Goal: Task Accomplishment & Management: Use online tool/utility

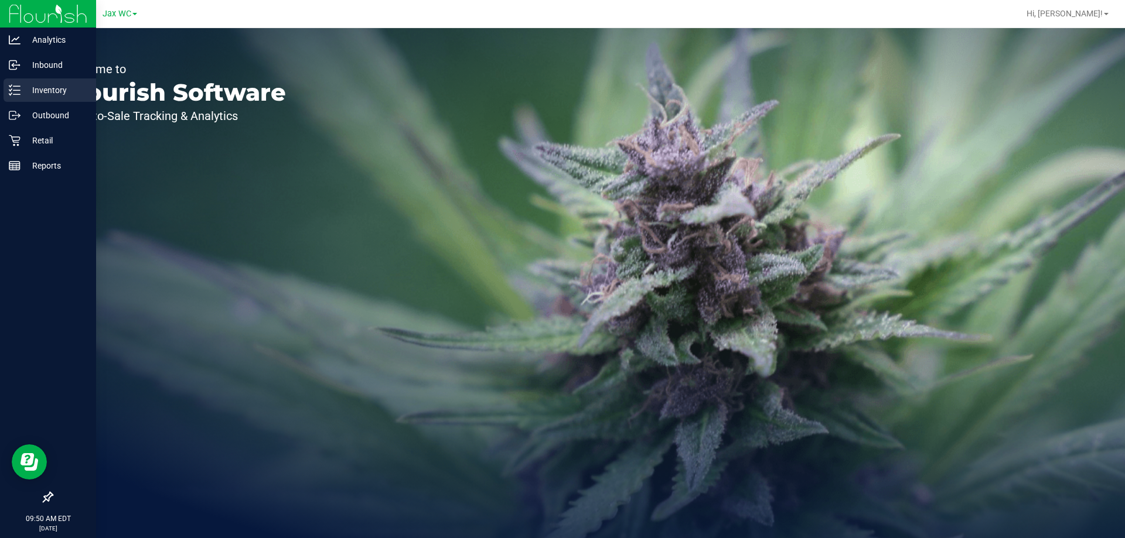
click at [42, 93] on p "Inventory" at bounding box center [55, 90] width 70 height 14
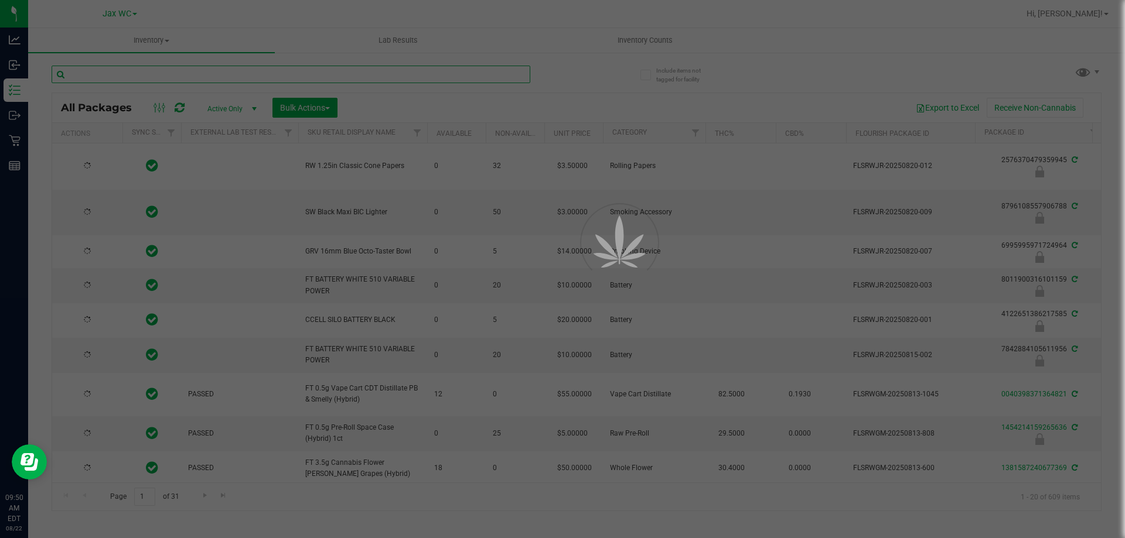
click at [117, 73] on input "text" at bounding box center [291, 75] width 479 height 18
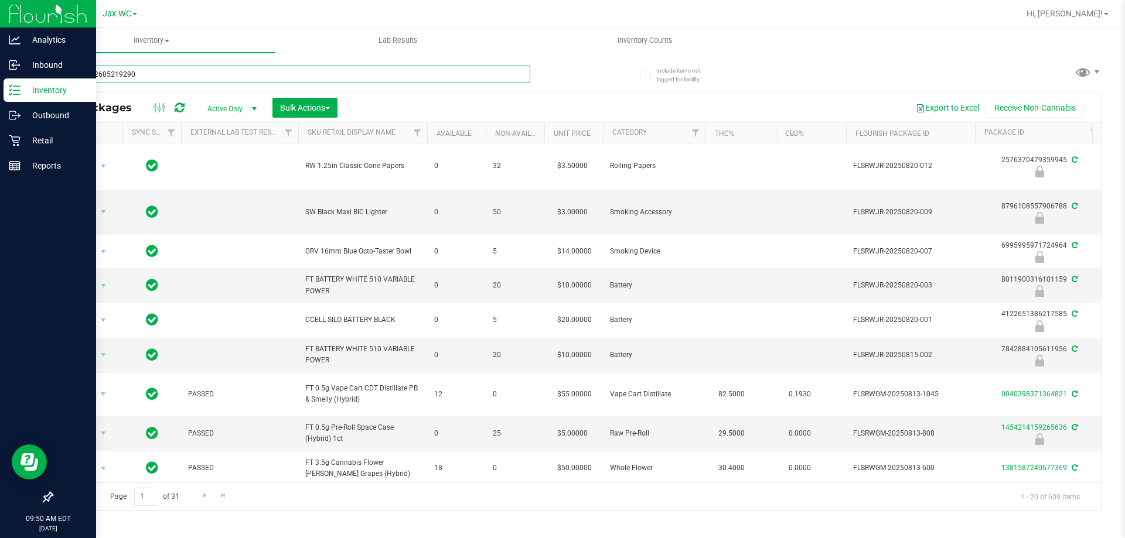
type input "8629372685219290"
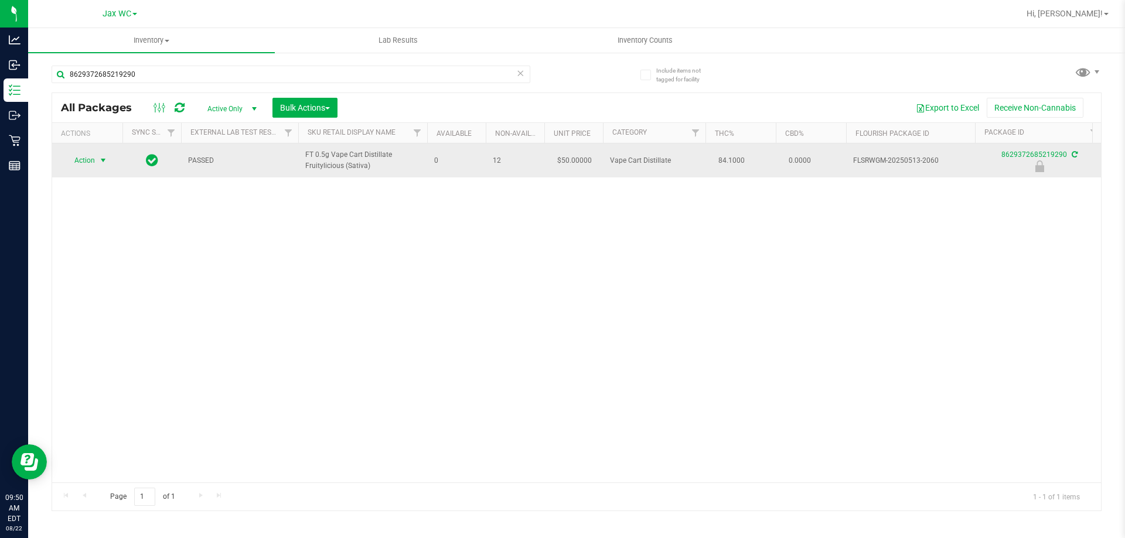
click at [86, 158] on span "Action" at bounding box center [80, 160] width 32 height 16
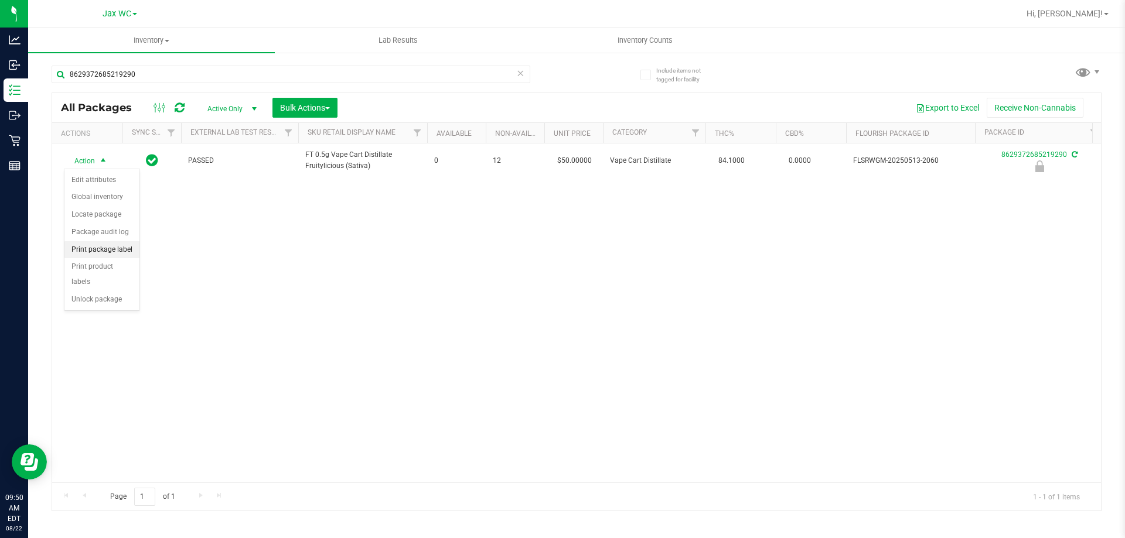
click at [117, 248] on li "Print package label" at bounding box center [101, 250] width 75 height 18
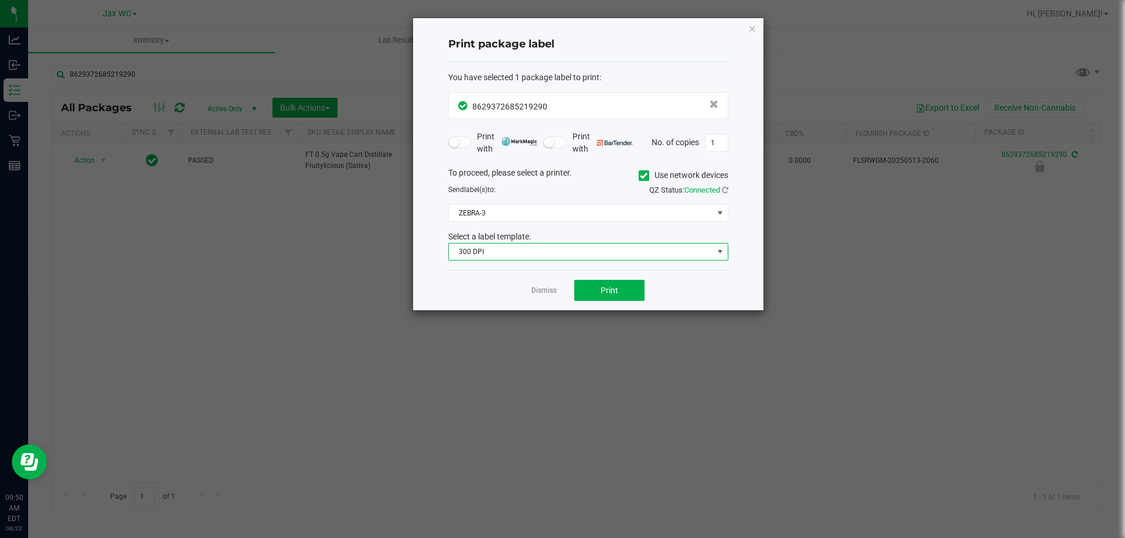
click at [587, 251] on span "300 DPI" at bounding box center [581, 252] width 264 height 16
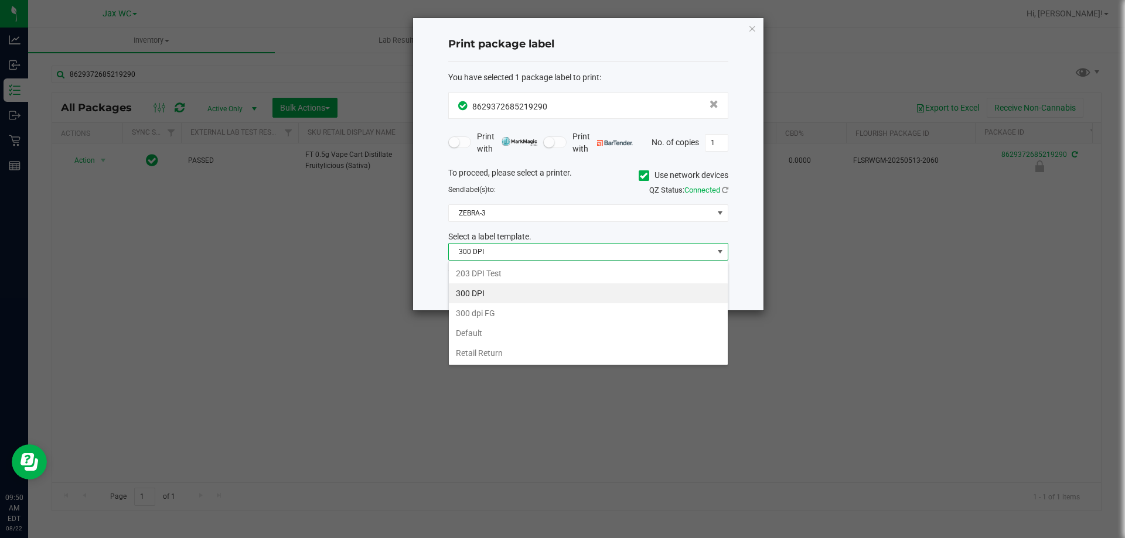
scroll to position [18, 280]
click at [503, 269] on li "203 DPI Test" at bounding box center [588, 274] width 279 height 20
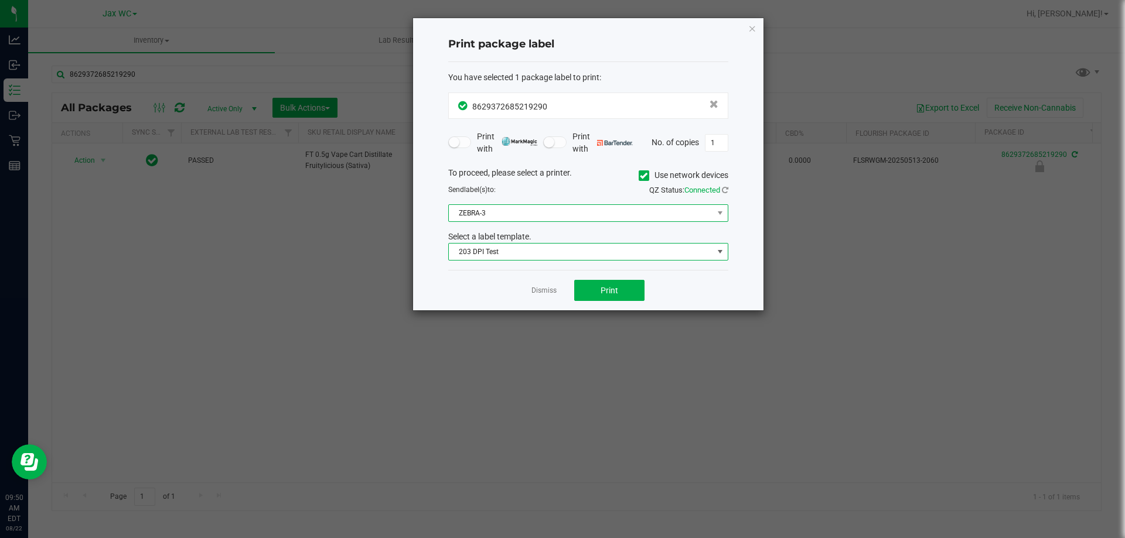
click at [519, 217] on span "ZEBRA-3" at bounding box center [581, 213] width 264 height 16
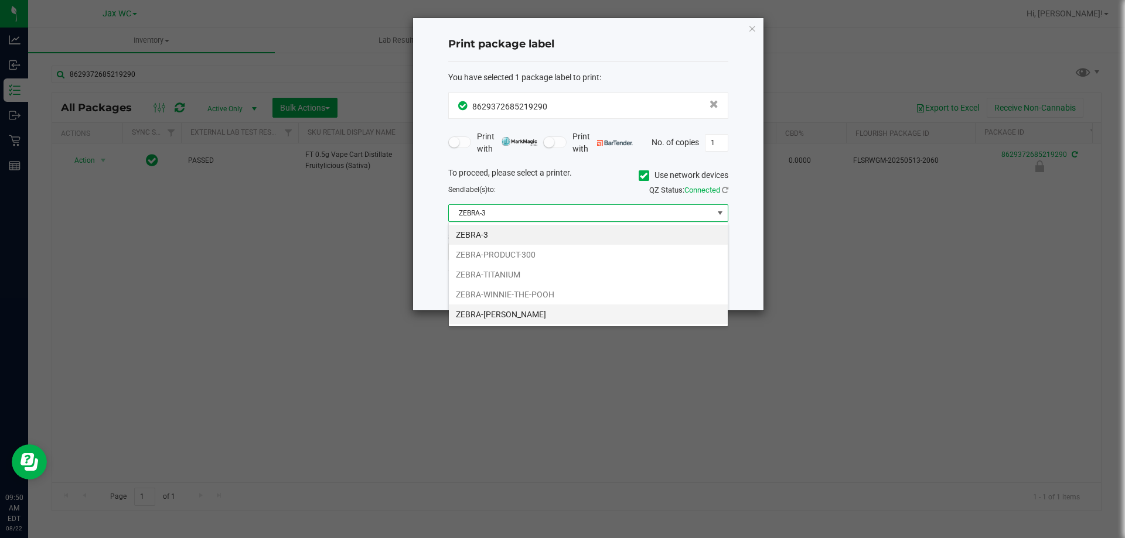
click at [518, 308] on li "ZEBRA-[PERSON_NAME]" at bounding box center [588, 315] width 279 height 20
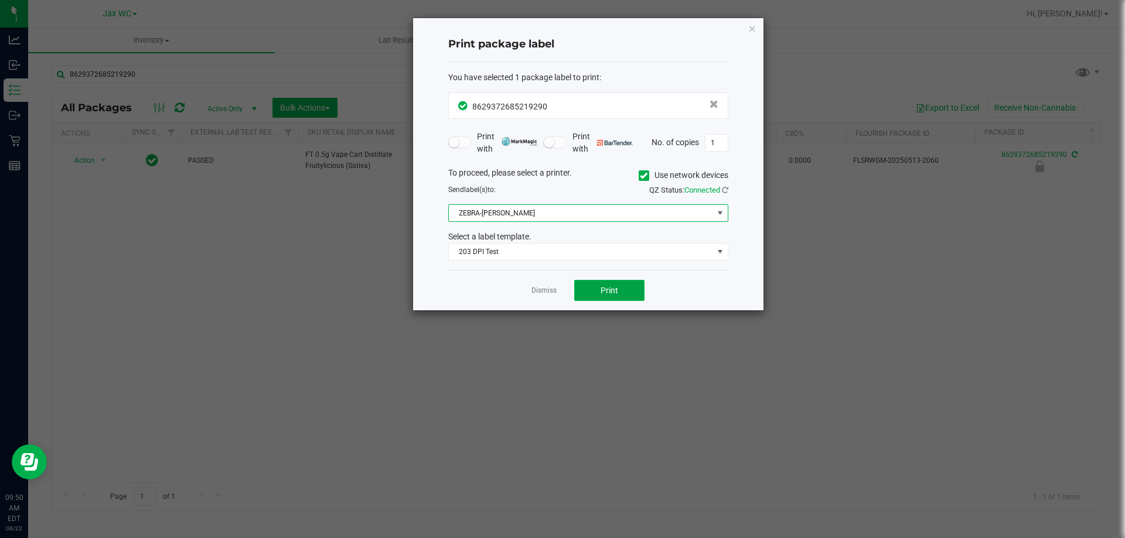
click at [588, 284] on button "Print" at bounding box center [609, 290] width 70 height 21
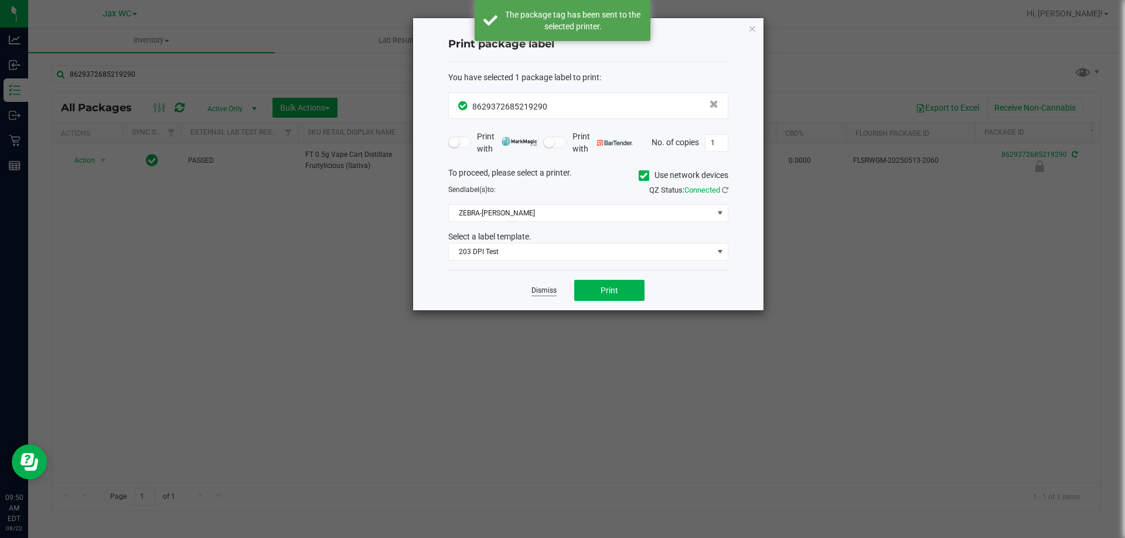
click at [539, 288] on link "Dismiss" at bounding box center [543, 291] width 25 height 10
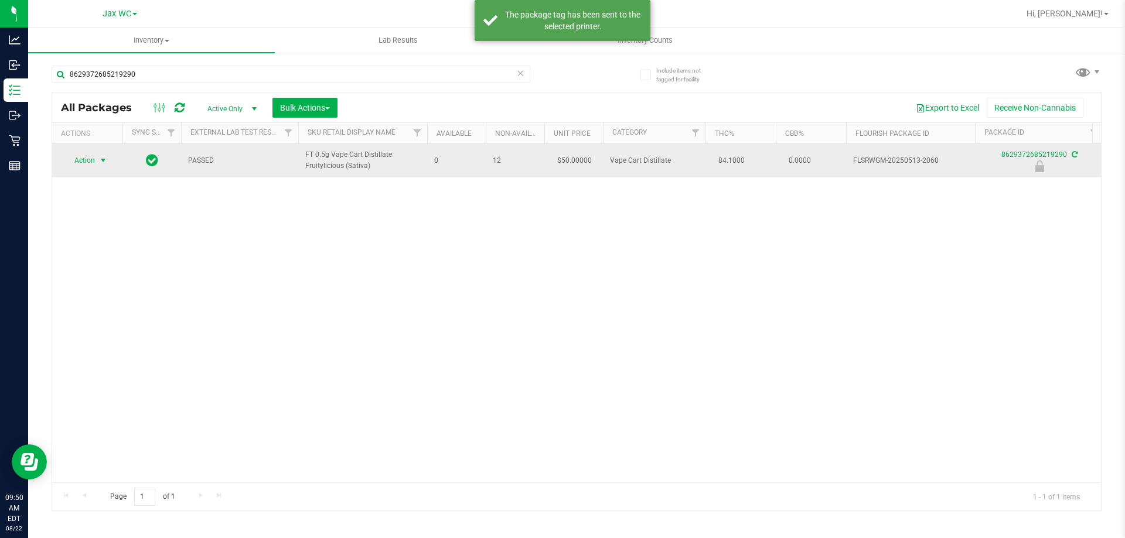
click at [100, 165] on span "select" at bounding box center [102, 160] width 9 height 9
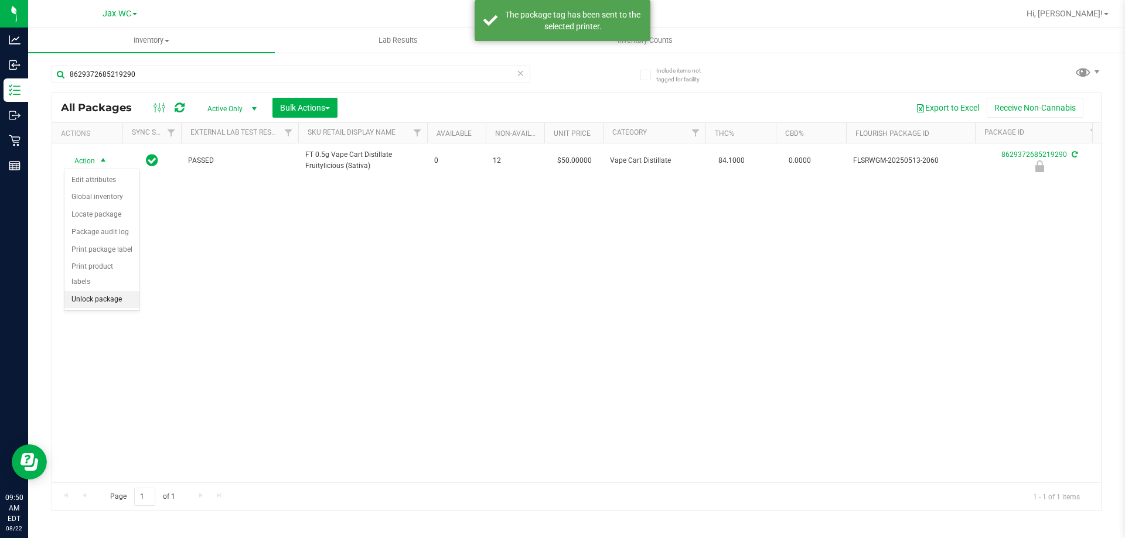
click at [114, 291] on li "Unlock package" at bounding box center [101, 300] width 75 height 18
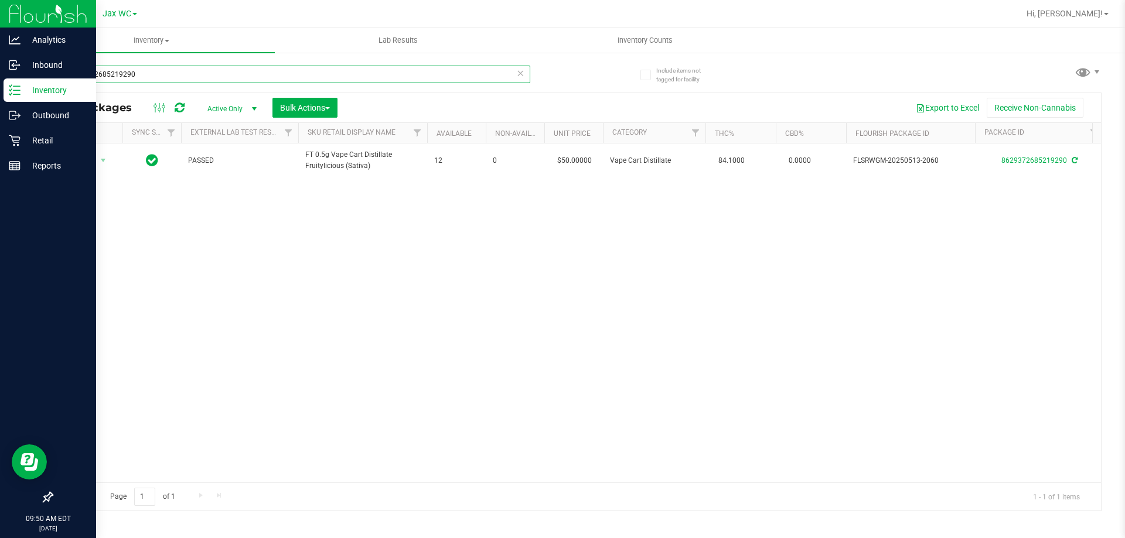
drag, startPoint x: 163, startPoint y: 67, endPoint x: 11, endPoint y: 92, distance: 153.7
click at [6, 91] on div "Analytics Inbound Inventory Outbound Retail Reports 09:50 AM EDT [DATE] 08/22 J…" at bounding box center [562, 269] width 1125 height 538
type input "6875135421873144"
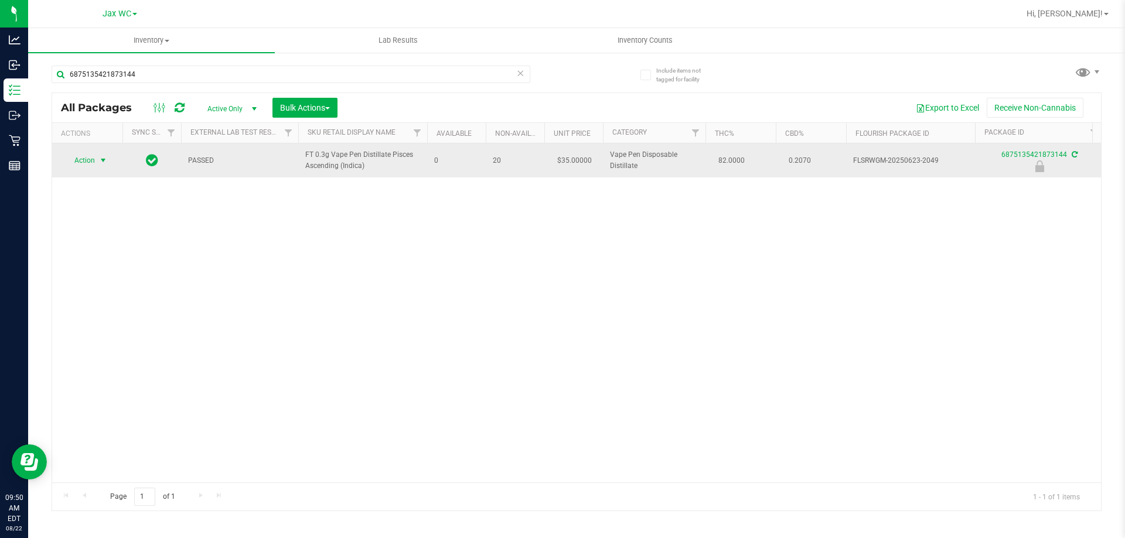
click at [95, 158] on span "Action" at bounding box center [80, 160] width 32 height 16
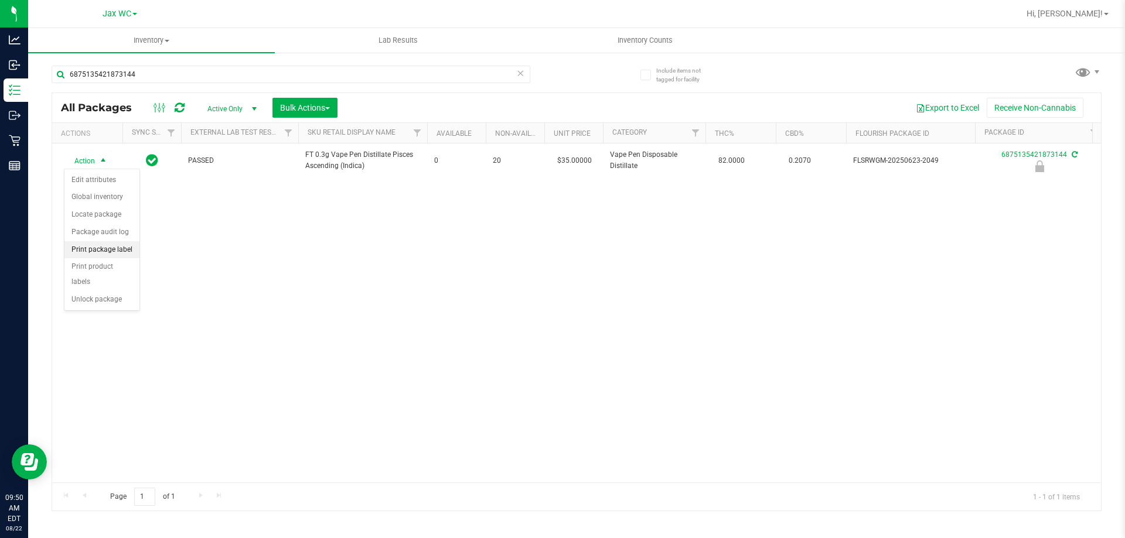
click at [112, 249] on li "Print package label" at bounding box center [101, 250] width 75 height 18
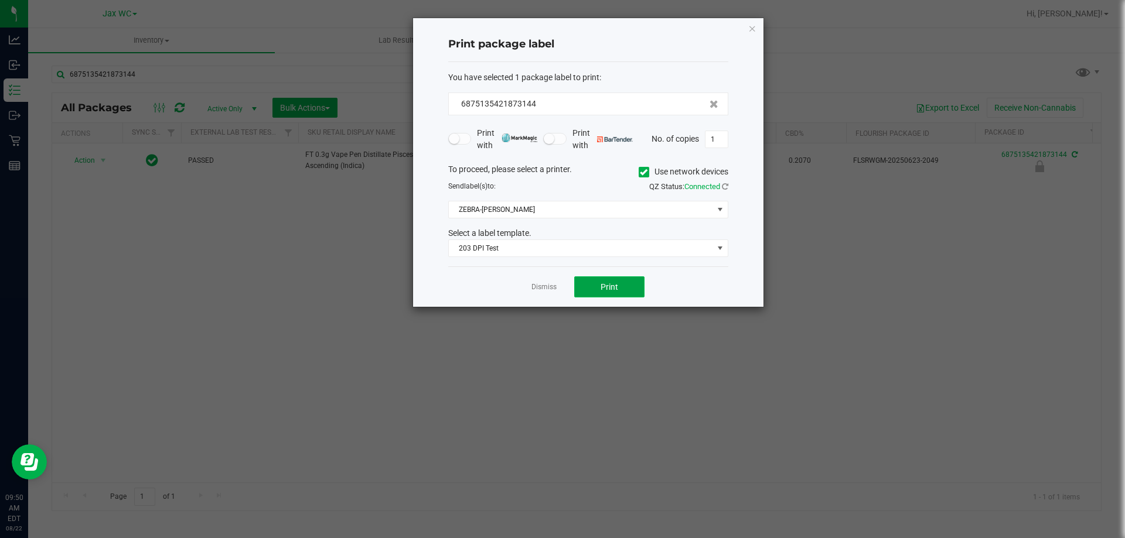
click at [600, 290] on button "Print" at bounding box center [609, 286] width 70 height 21
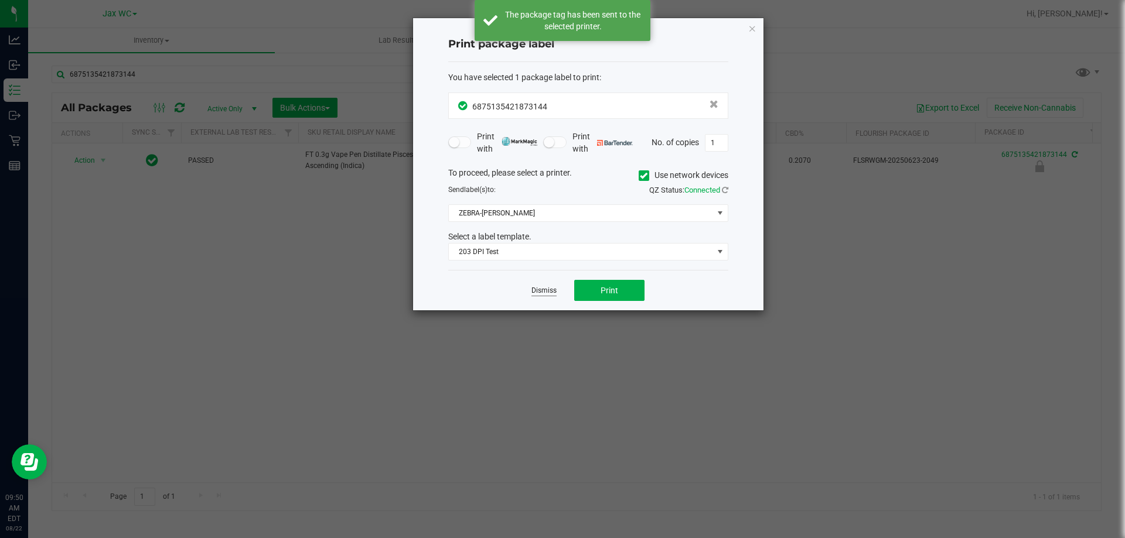
click at [545, 291] on link "Dismiss" at bounding box center [543, 291] width 25 height 10
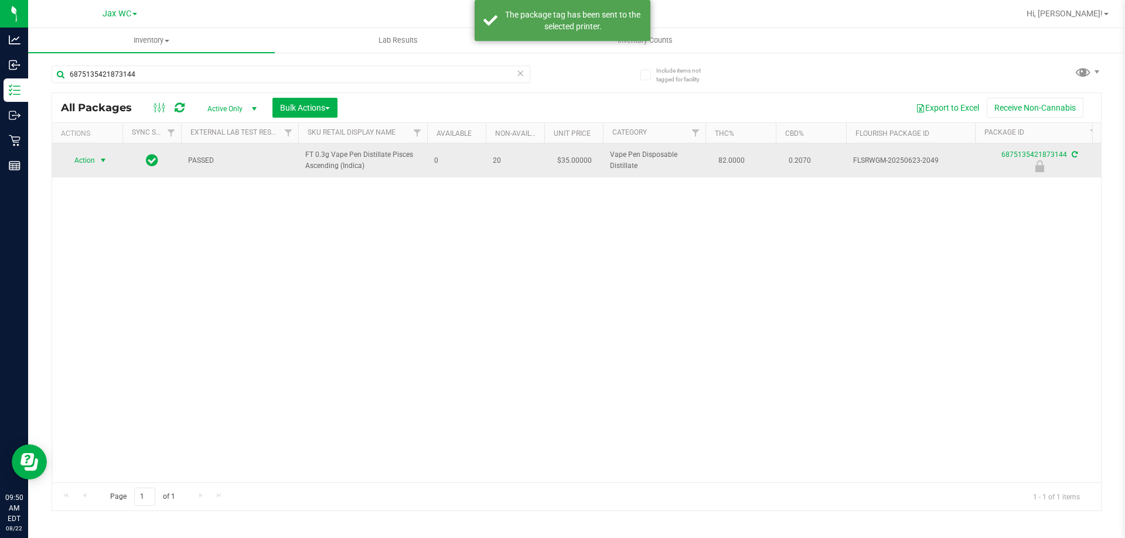
click at [93, 159] on span "Action" at bounding box center [80, 160] width 32 height 16
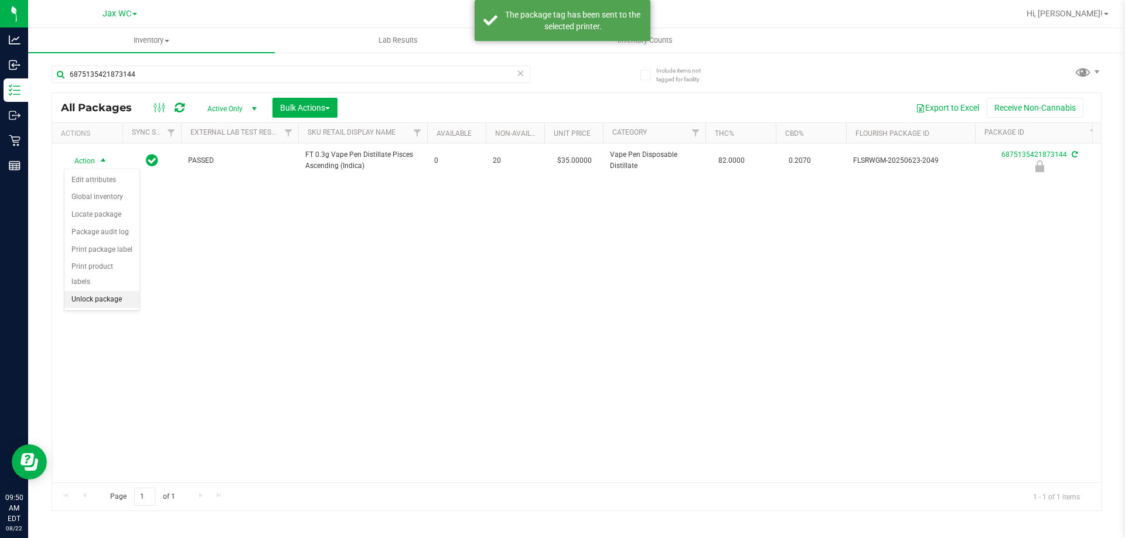
click at [107, 291] on li "Unlock package" at bounding box center [101, 300] width 75 height 18
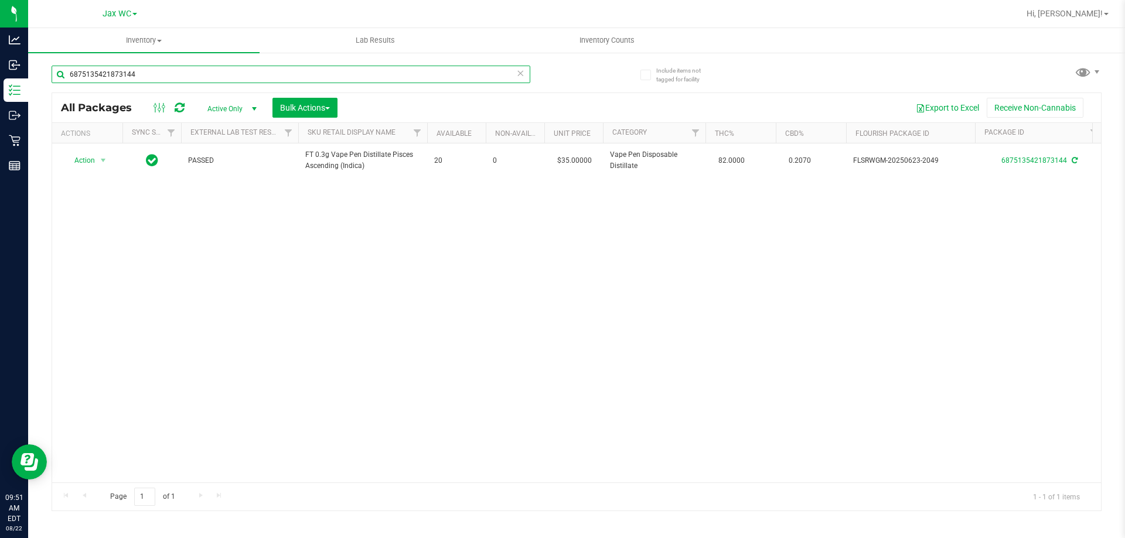
drag, startPoint x: 169, startPoint y: 67, endPoint x: 40, endPoint y: 84, distance: 130.0
click at [40, 84] on div "Include items not tagged for facility 6875135421873144 All Packages Active Only…" at bounding box center [576, 230] width 1096 height 357
type input "9688514662264527"
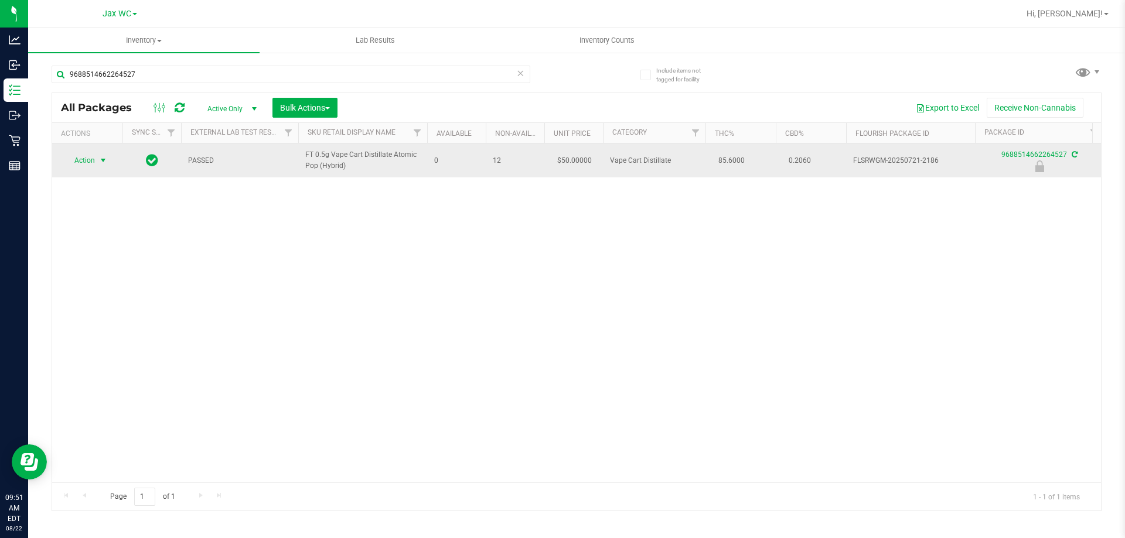
click at [80, 157] on span "Action" at bounding box center [80, 160] width 32 height 16
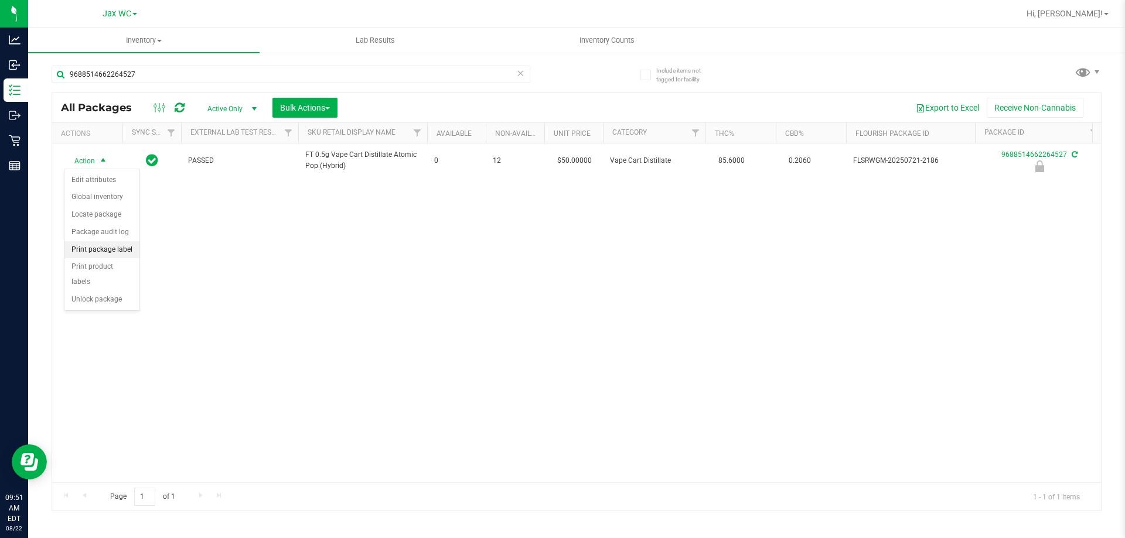
click at [109, 247] on li "Print package label" at bounding box center [101, 250] width 75 height 18
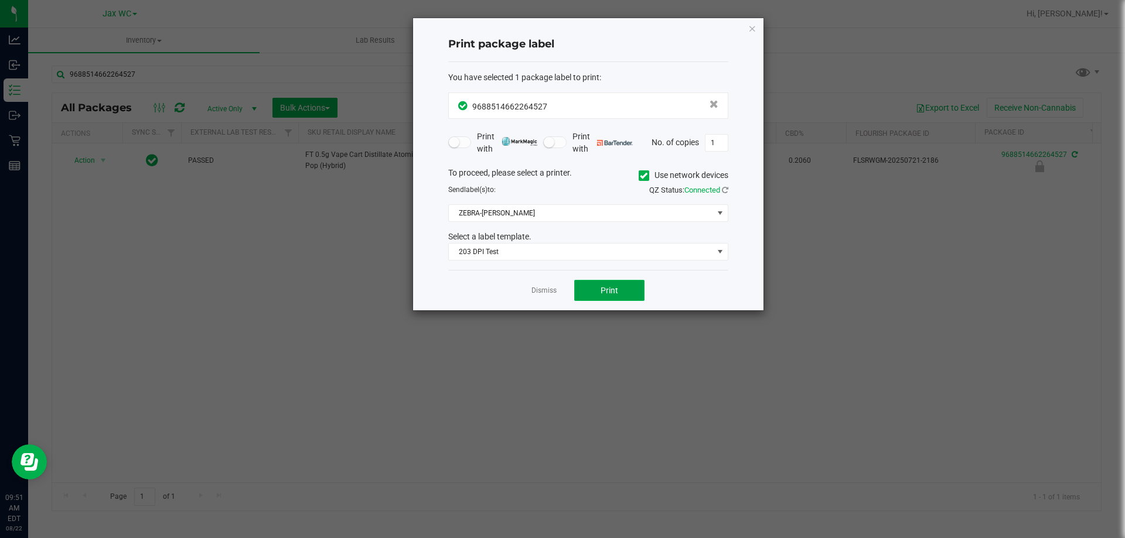
click at [618, 293] on button "Print" at bounding box center [609, 290] width 70 height 21
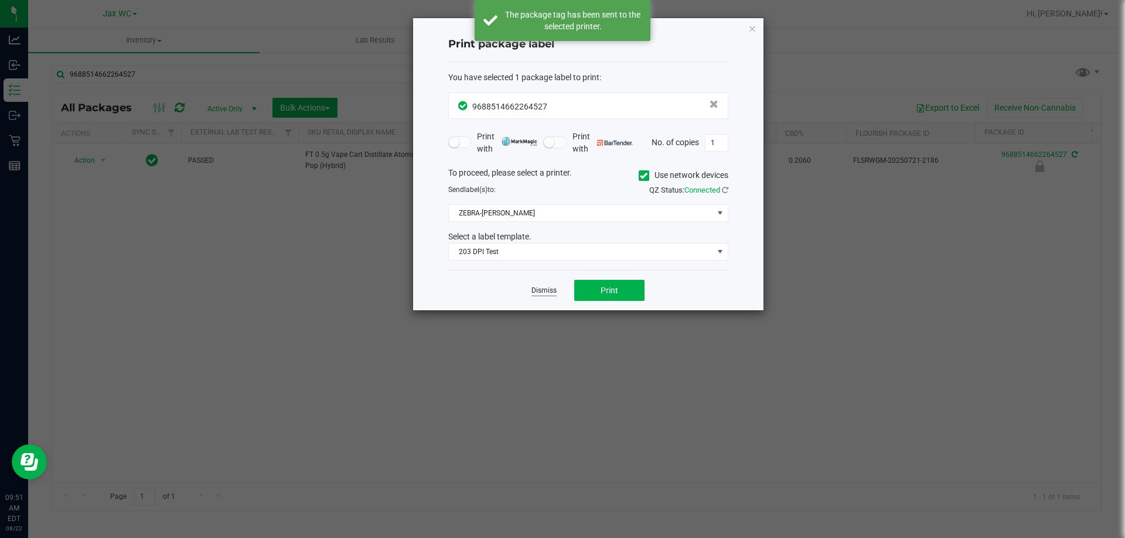
click at [544, 289] on link "Dismiss" at bounding box center [543, 291] width 25 height 10
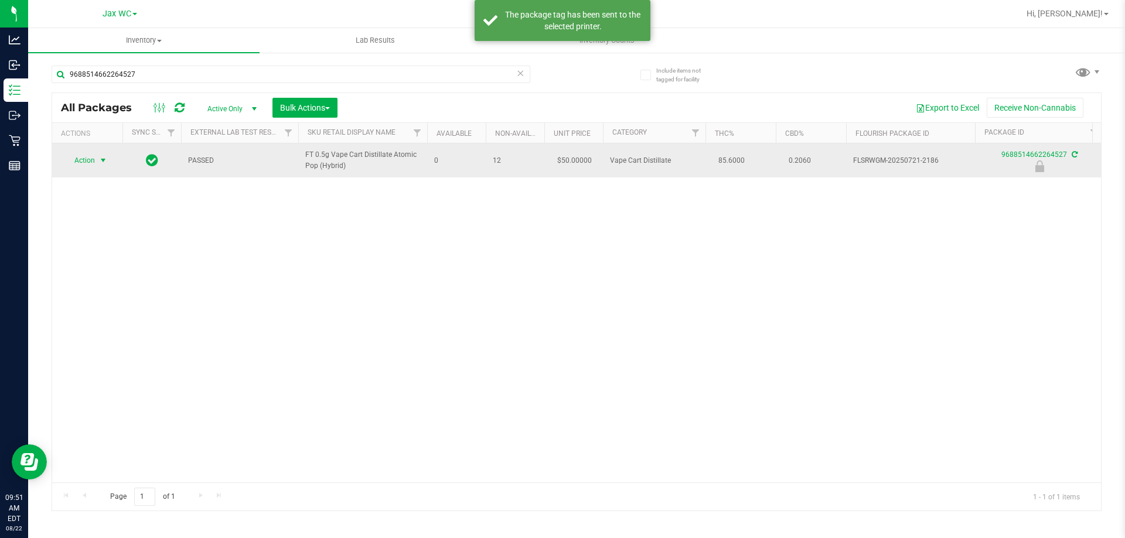
click at [85, 158] on span "Action" at bounding box center [80, 160] width 32 height 16
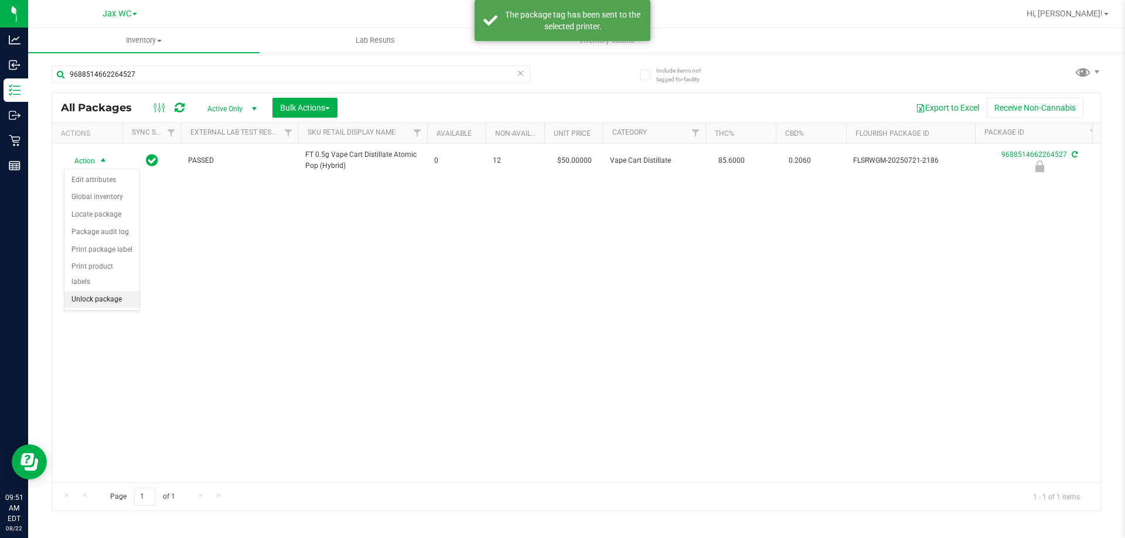
click at [80, 291] on li "Unlock package" at bounding box center [101, 300] width 75 height 18
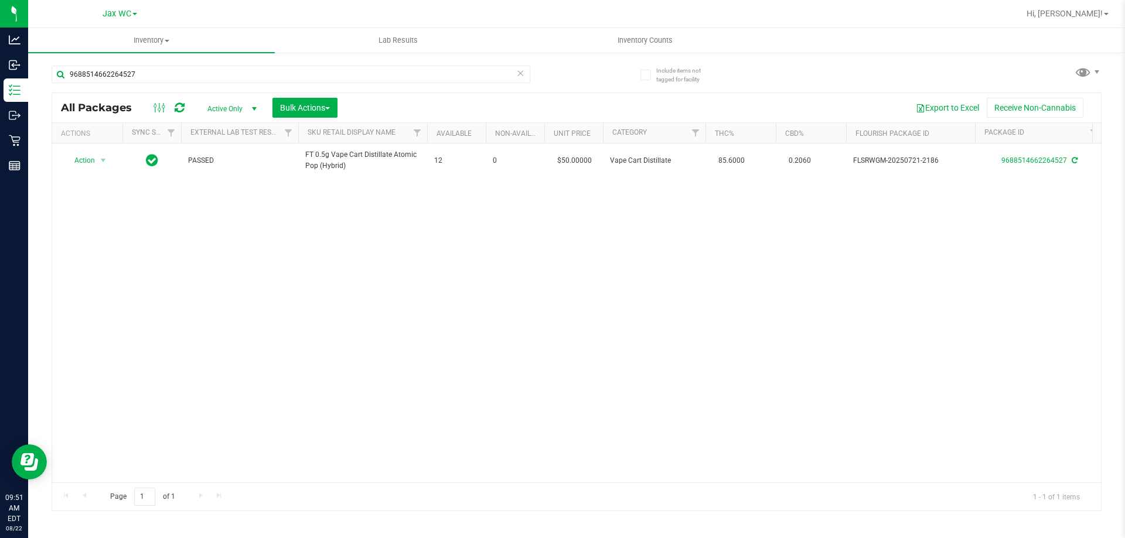
click at [183, 89] on div "9688514662264527" at bounding box center [291, 79] width 479 height 27
drag, startPoint x: 171, startPoint y: 78, endPoint x: 37, endPoint y: 65, distance: 134.8
click at [36, 66] on div "Include items not tagged for facility 9688514662264527 All Packages Active Only…" at bounding box center [576, 230] width 1096 height 357
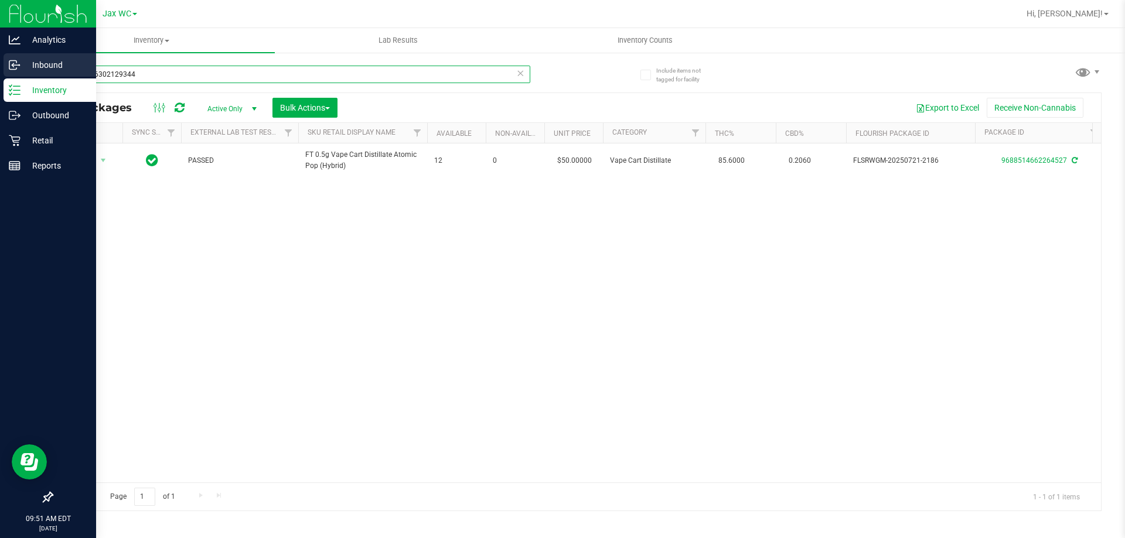
type input "1405006302129344"
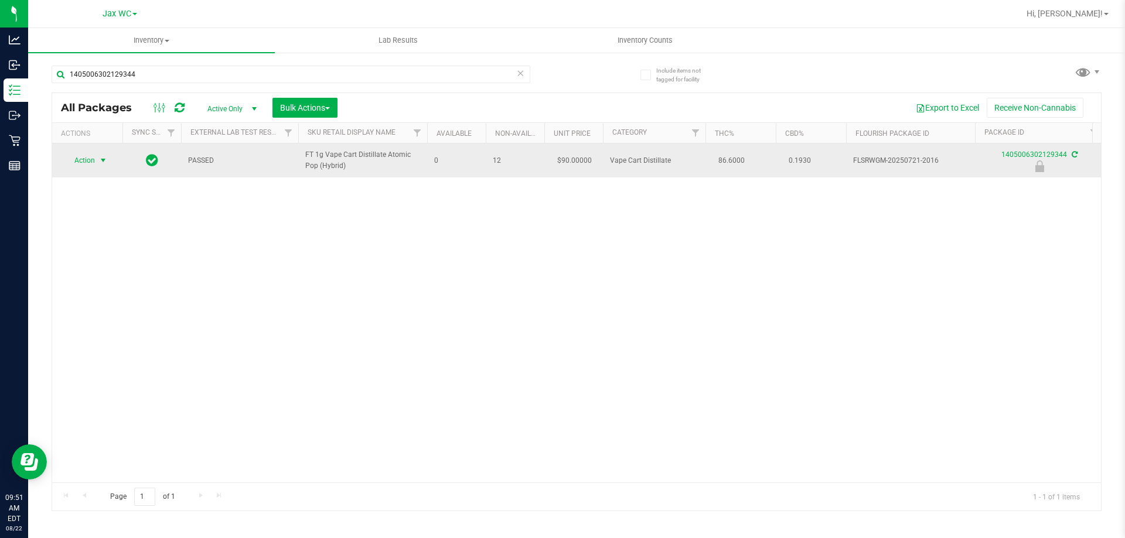
click at [95, 159] on span "Action" at bounding box center [80, 160] width 32 height 16
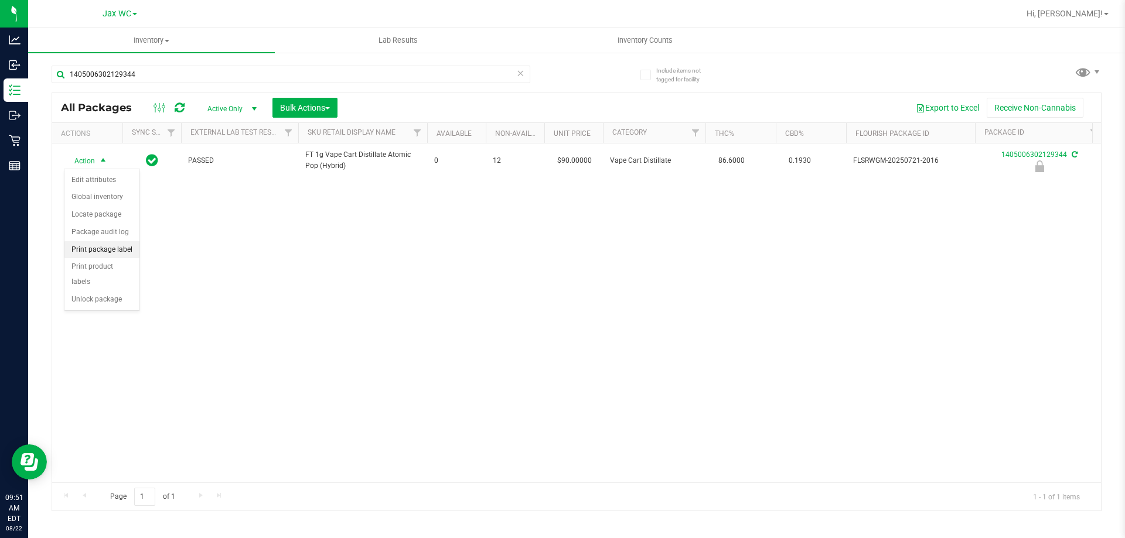
click at [101, 252] on li "Print package label" at bounding box center [101, 250] width 75 height 18
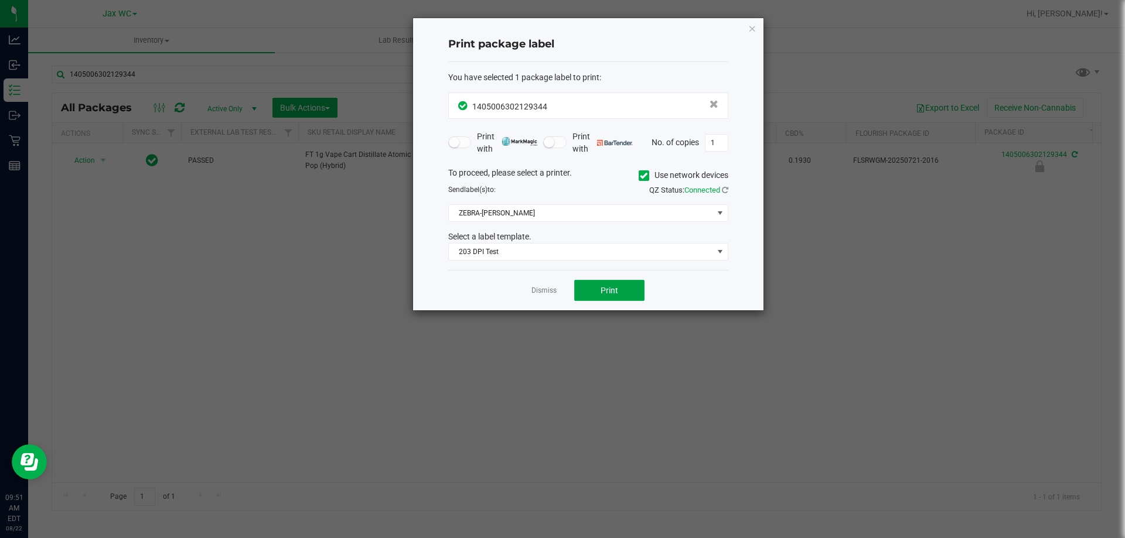
click at [627, 288] on button "Print" at bounding box center [609, 290] width 70 height 21
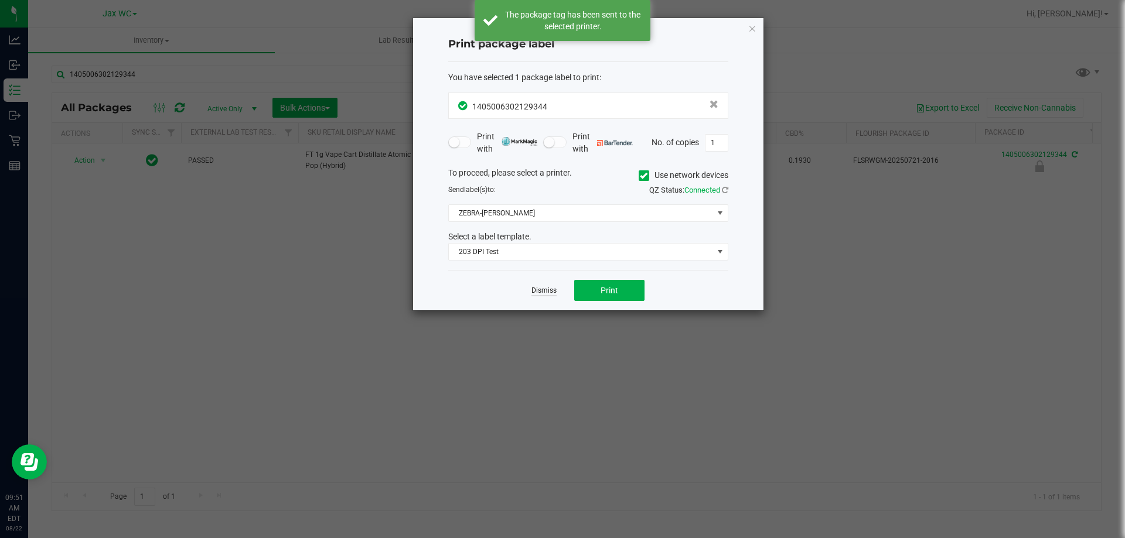
click at [548, 291] on link "Dismiss" at bounding box center [543, 291] width 25 height 10
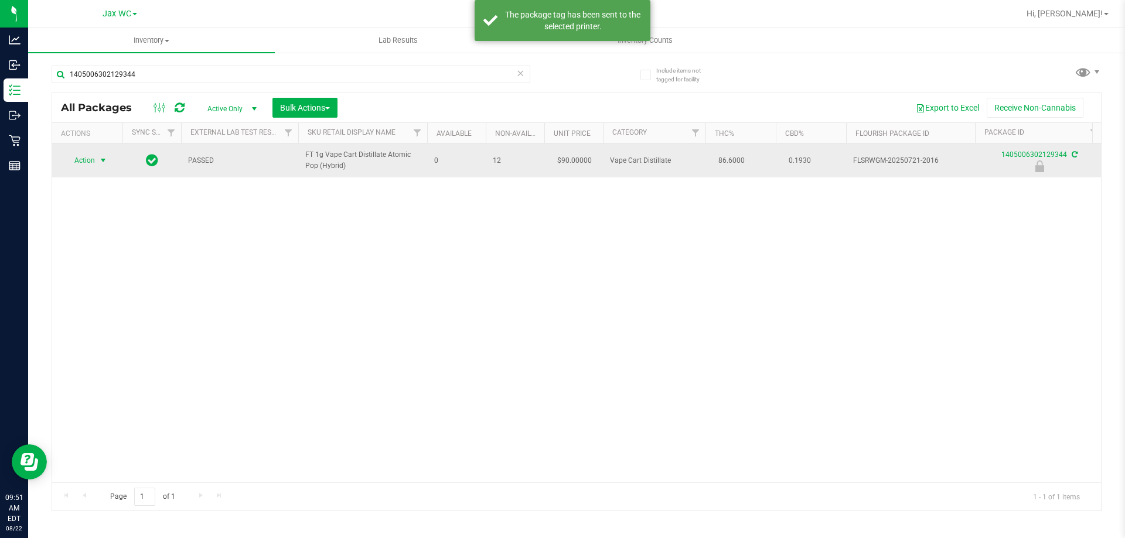
drag, startPoint x: 89, startPoint y: 154, endPoint x: 88, endPoint y: 160, distance: 6.5
click at [88, 156] on span "Action" at bounding box center [80, 160] width 32 height 16
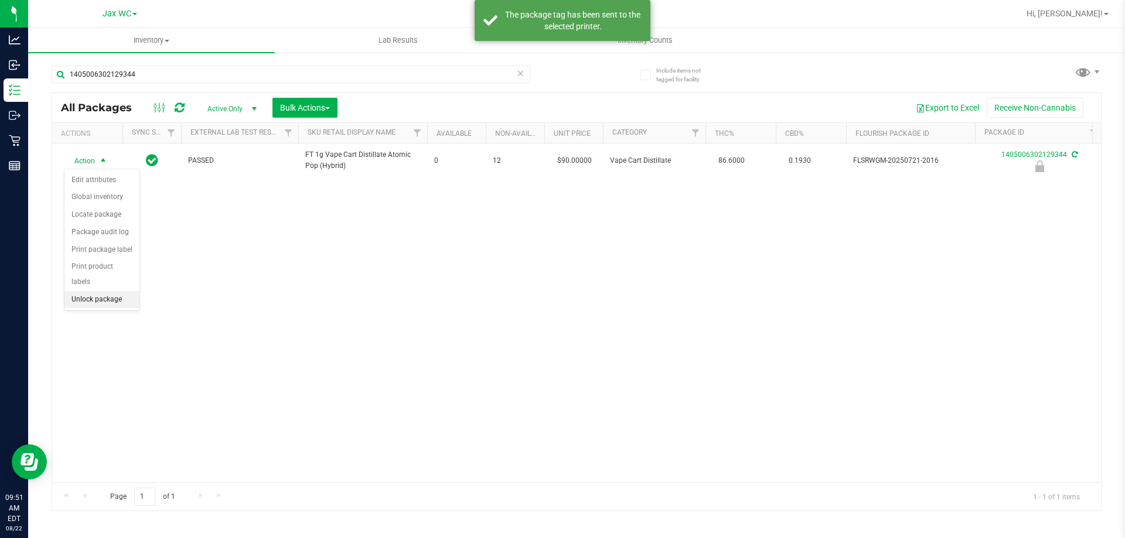
click at [77, 291] on li "Unlock package" at bounding box center [101, 300] width 75 height 18
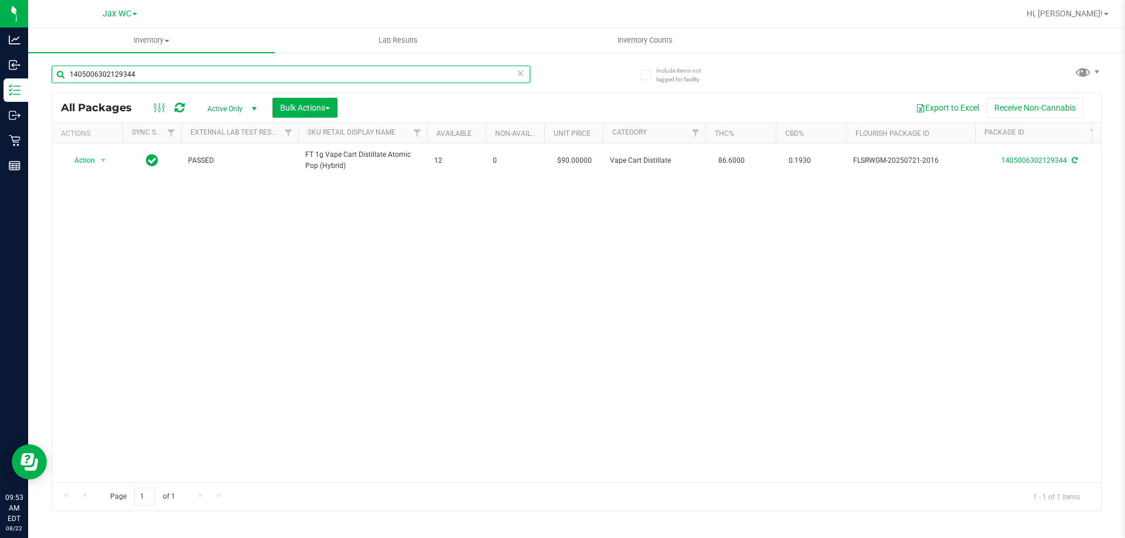
drag, startPoint x: 177, startPoint y: 77, endPoint x: 47, endPoint y: 63, distance: 131.4
click at [47, 63] on div "Include items not tagged for facility 1405006302129344 All Packages Active Only…" at bounding box center [576, 230] width 1096 height 357
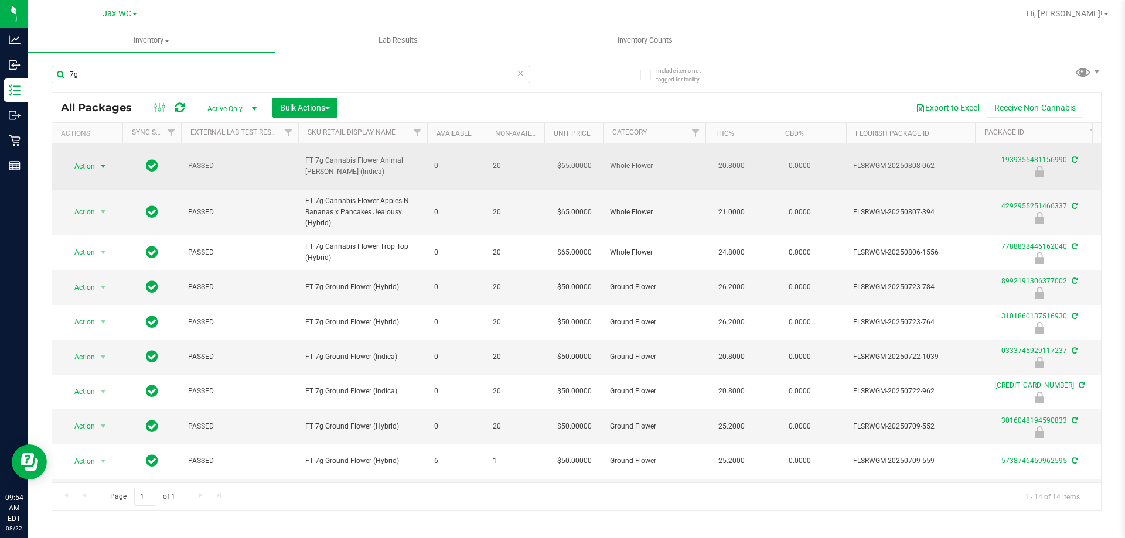
type input "7g"
click at [80, 159] on span "Action" at bounding box center [80, 166] width 32 height 16
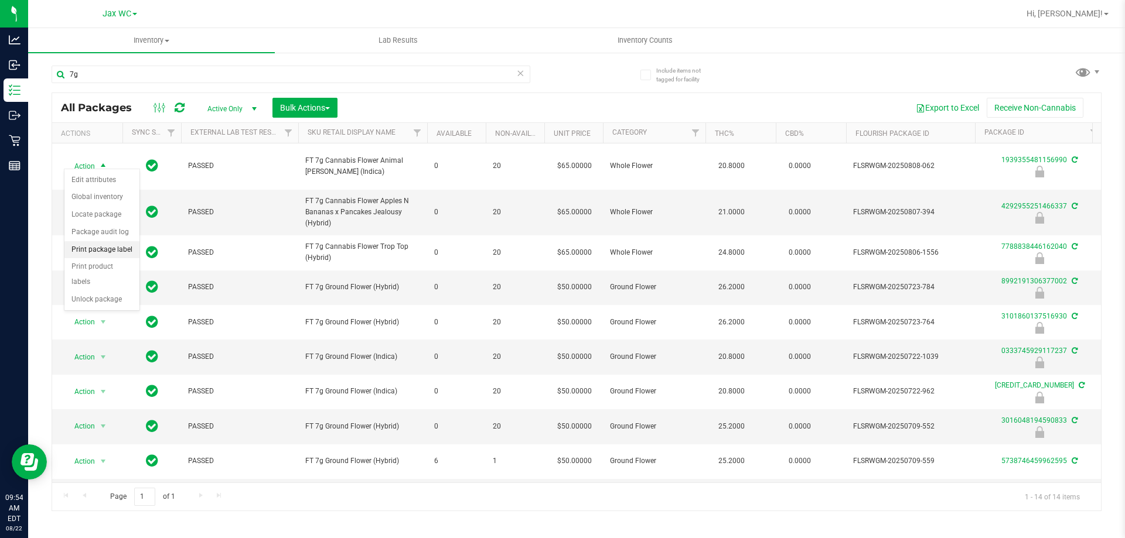
click at [119, 245] on li "Print package label" at bounding box center [101, 250] width 75 height 18
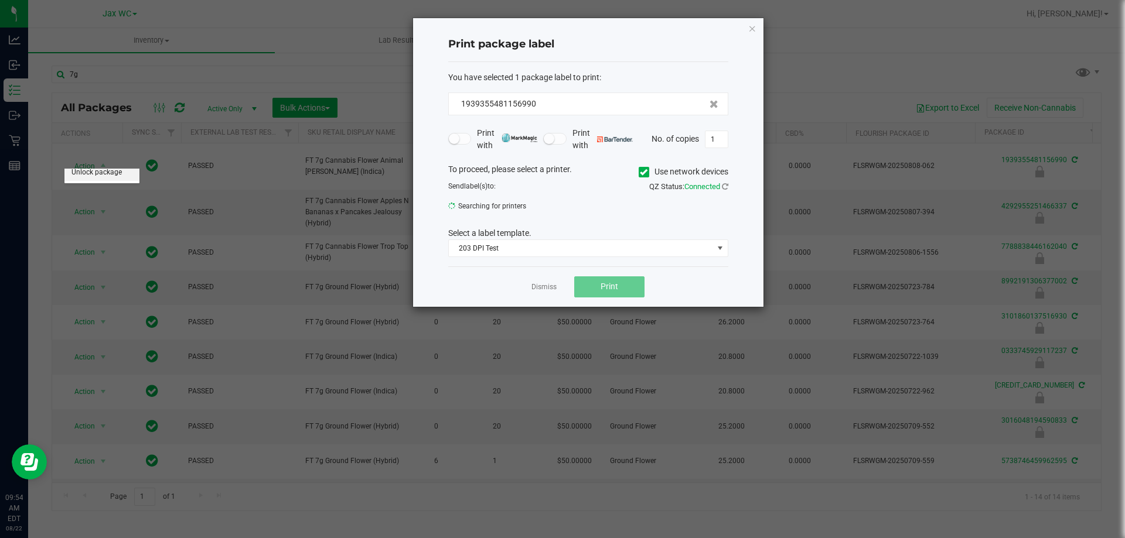
click at [119, 245] on div "Action Edit attributes Global inventory Locate package Package audit log Print …" at bounding box center [102, 232] width 76 height 127
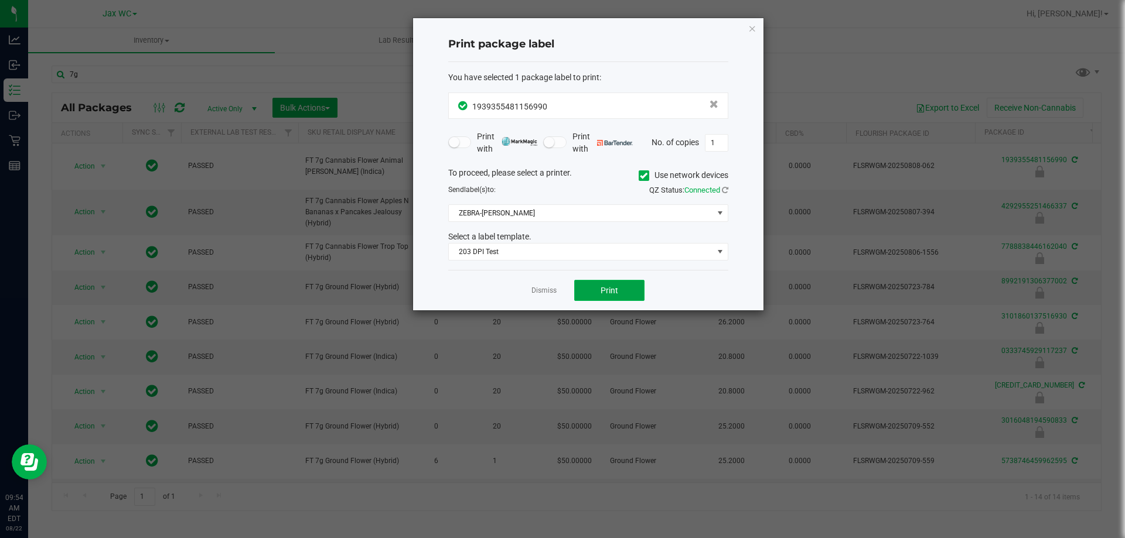
click at [610, 294] on span "Print" at bounding box center [609, 290] width 18 height 9
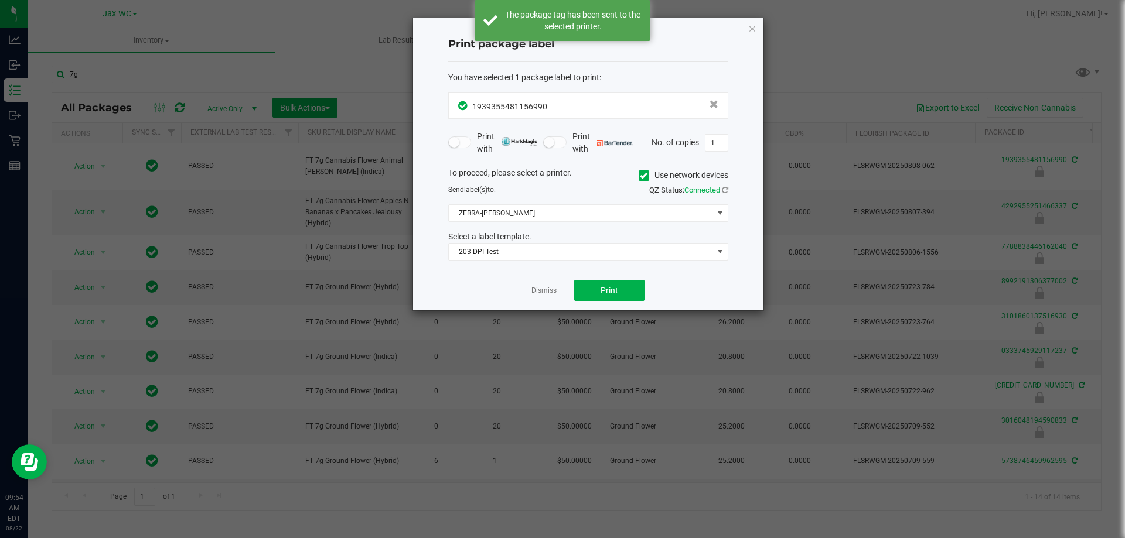
click at [559, 295] on div "Dismiss Print" at bounding box center [588, 290] width 280 height 40
click at [546, 286] on link "Dismiss" at bounding box center [543, 291] width 25 height 10
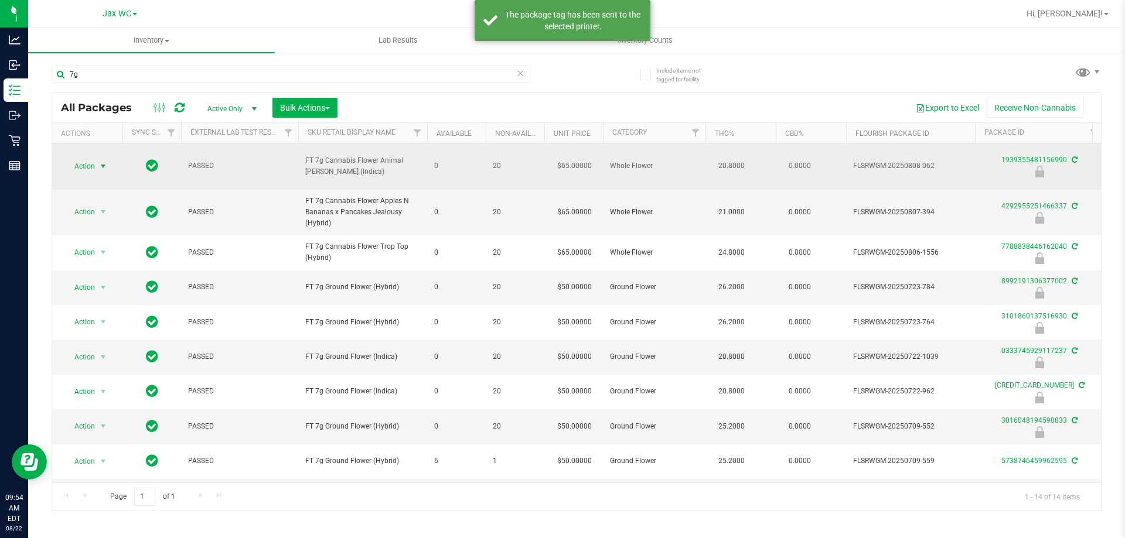
click at [80, 158] on span "Action" at bounding box center [80, 166] width 32 height 16
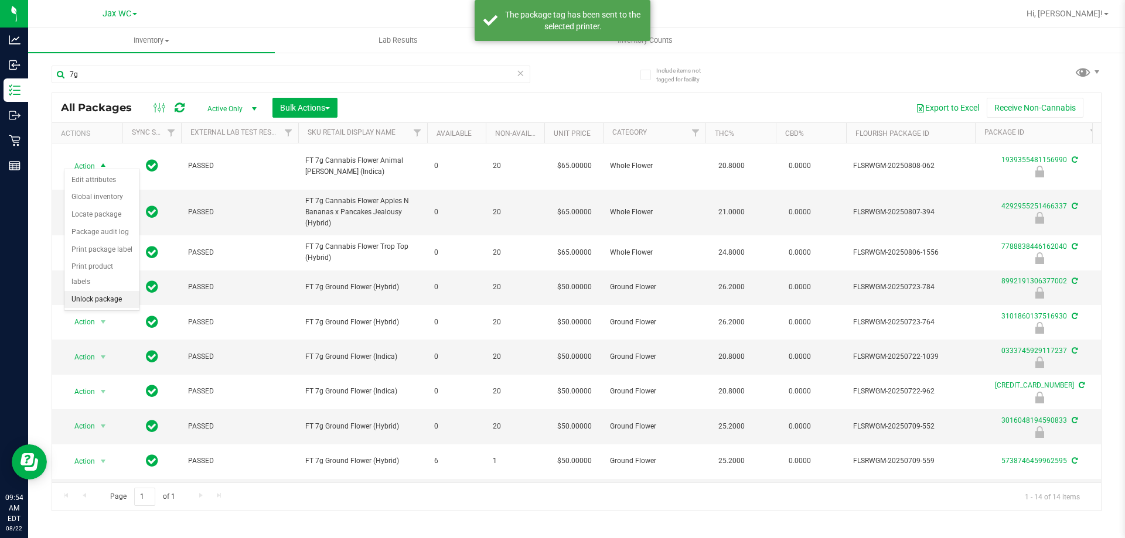
click at [95, 291] on li "Unlock package" at bounding box center [101, 300] width 75 height 18
click at [84, 204] on span "Action" at bounding box center [80, 212] width 32 height 16
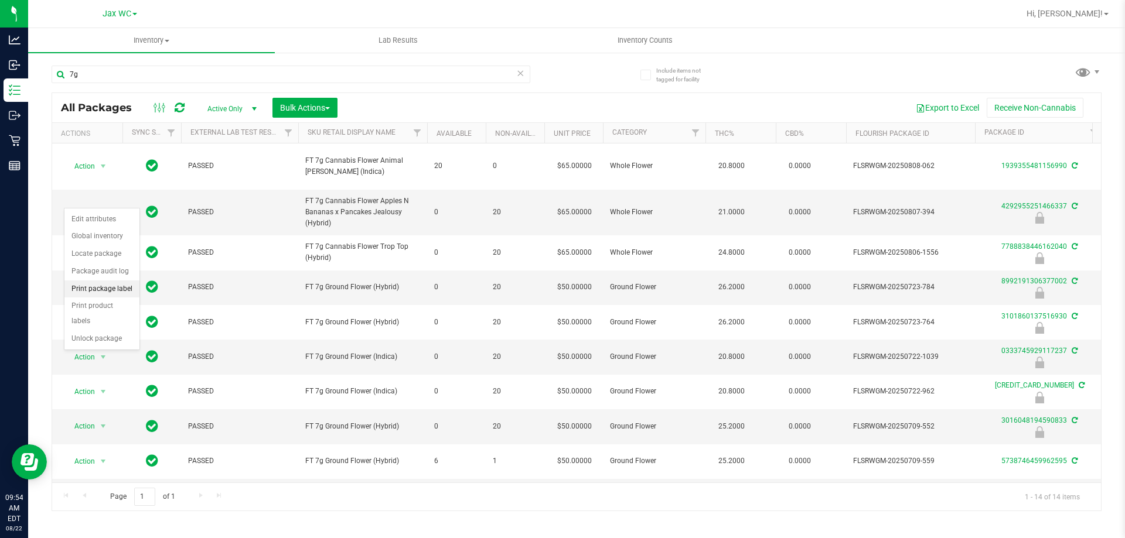
click at [108, 286] on li "Print package label" at bounding box center [101, 290] width 75 height 18
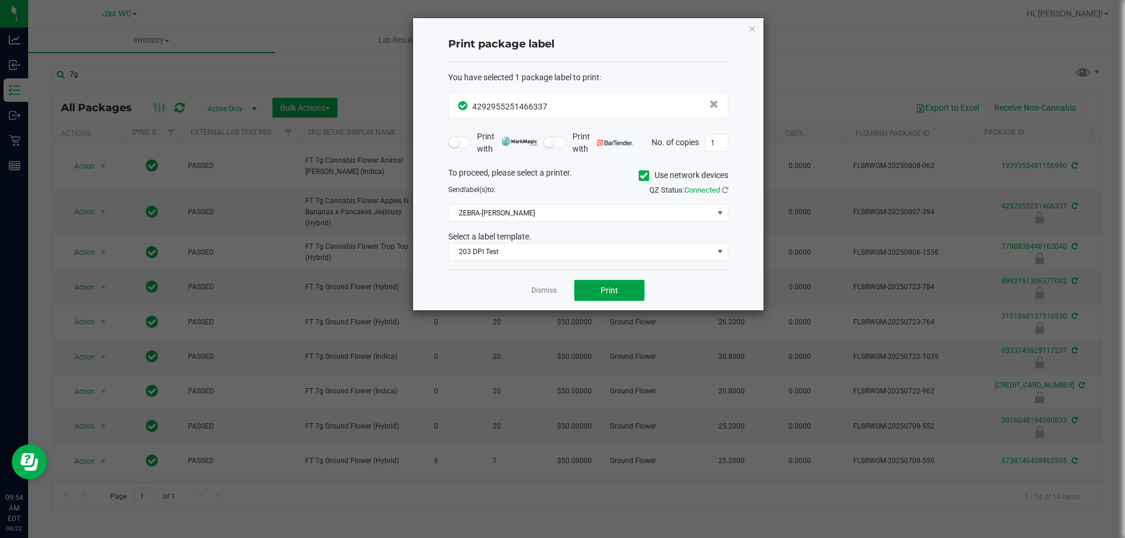
click at [602, 288] on span "Print" at bounding box center [609, 290] width 18 height 9
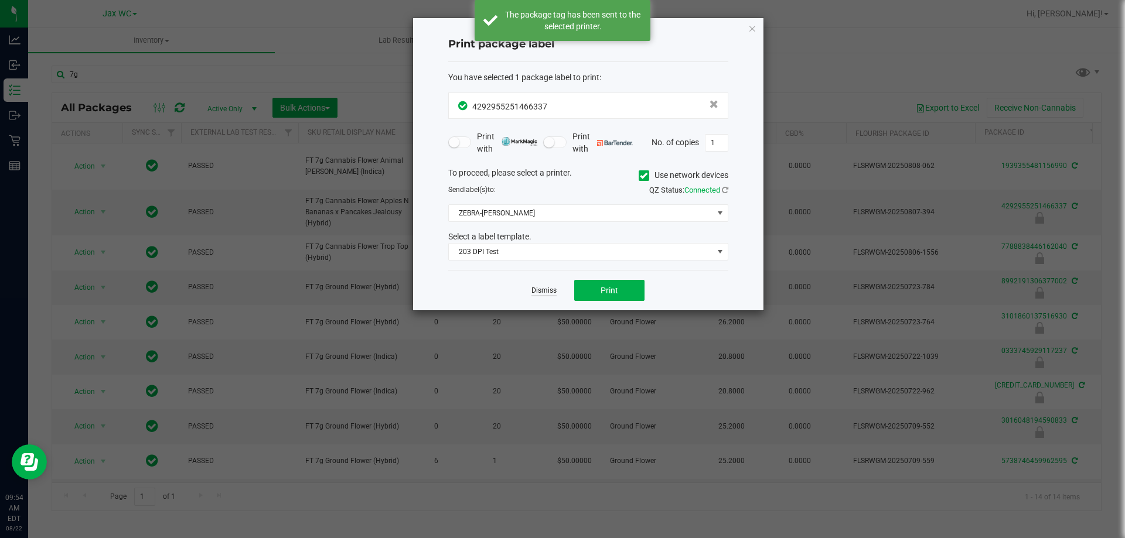
click at [537, 291] on link "Dismiss" at bounding box center [543, 291] width 25 height 10
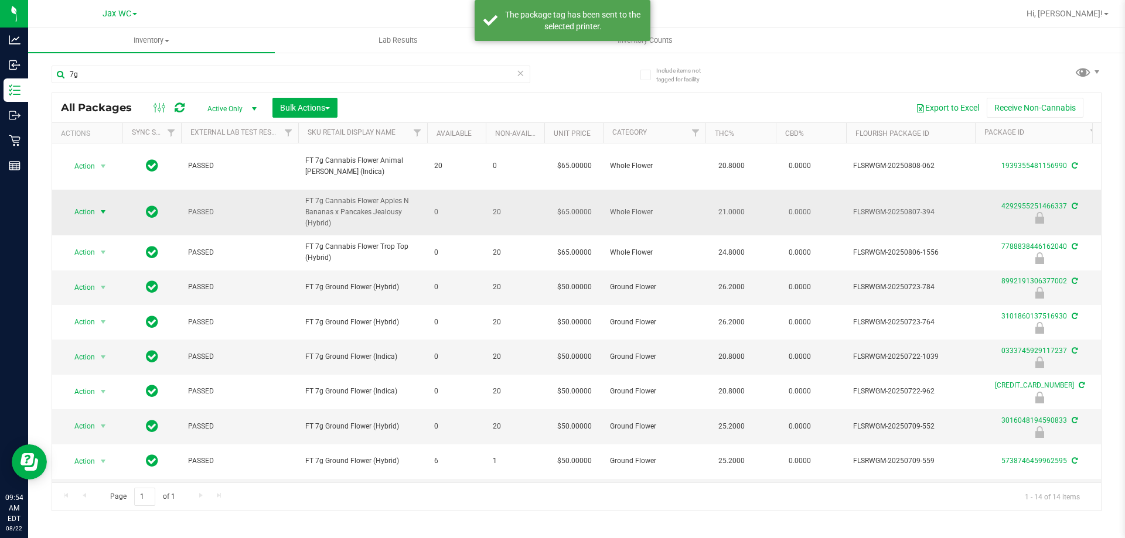
click at [94, 204] on span "Action" at bounding box center [80, 212] width 32 height 16
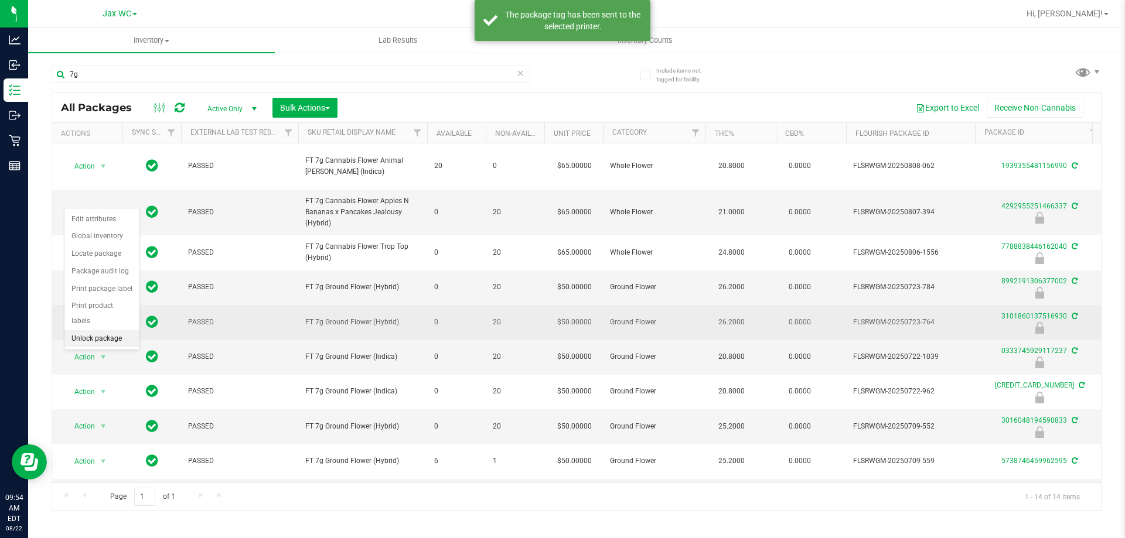
click at [87, 330] on li "Unlock package" at bounding box center [101, 339] width 75 height 18
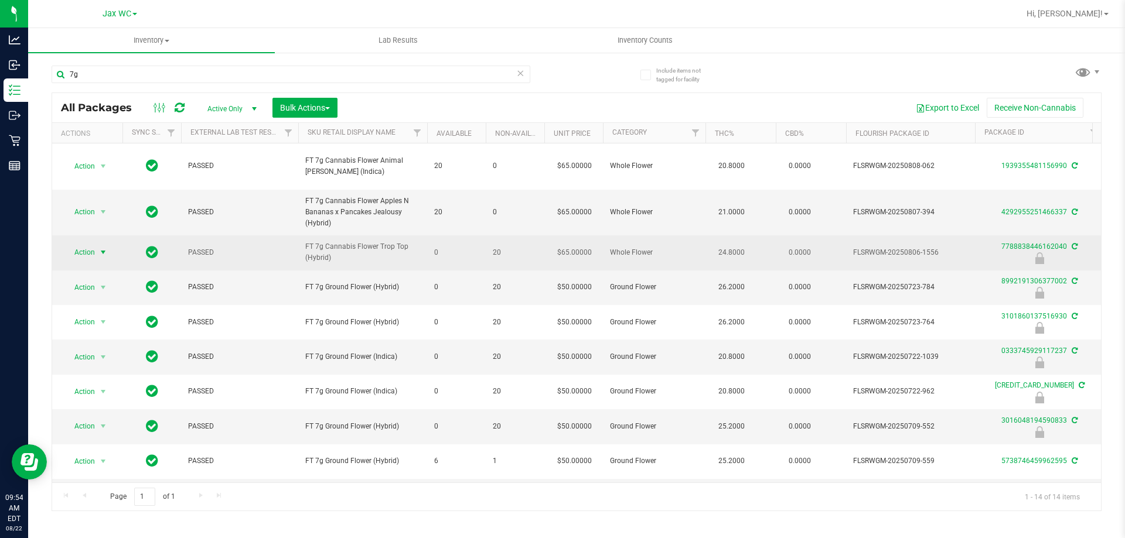
click at [88, 244] on span "Action" at bounding box center [80, 252] width 32 height 16
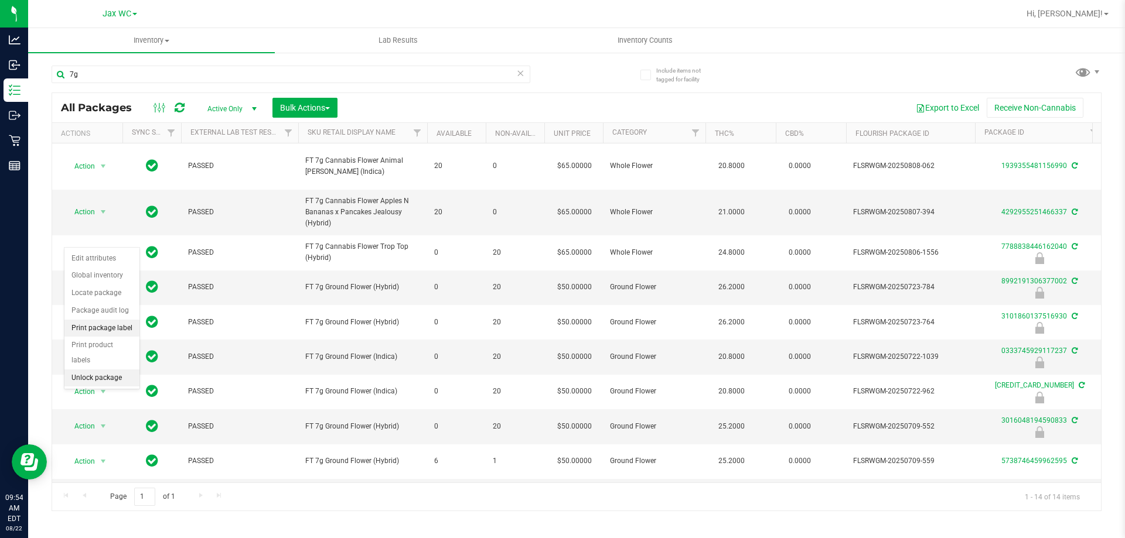
drag, startPoint x: 114, startPoint y: 326, endPoint x: 127, endPoint y: 327, distance: 12.9
click at [115, 326] on li "Print package label" at bounding box center [101, 329] width 75 height 18
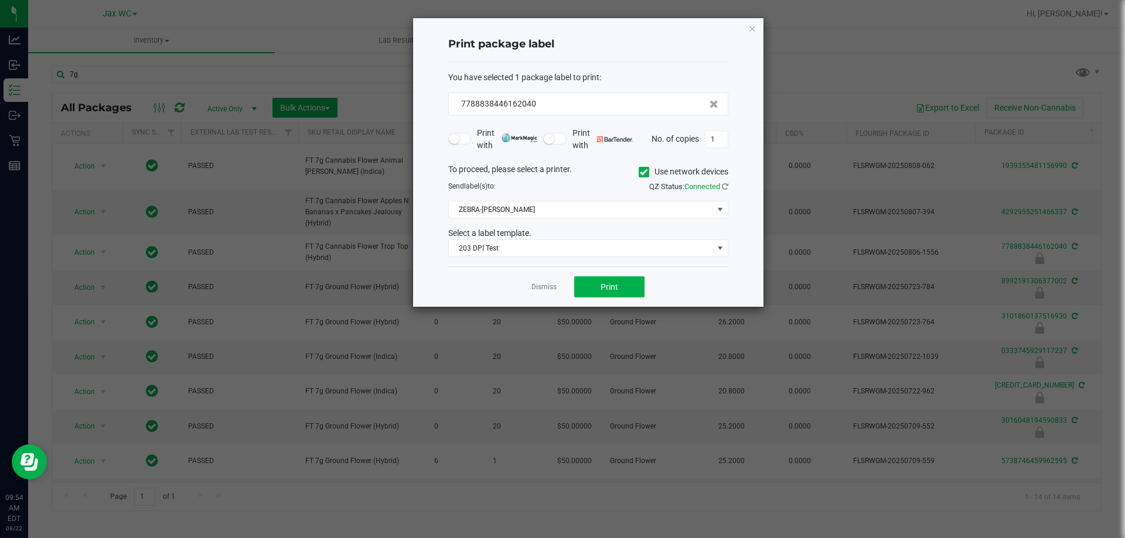
click at [610, 299] on div "Dismiss Print" at bounding box center [588, 286] width 280 height 40
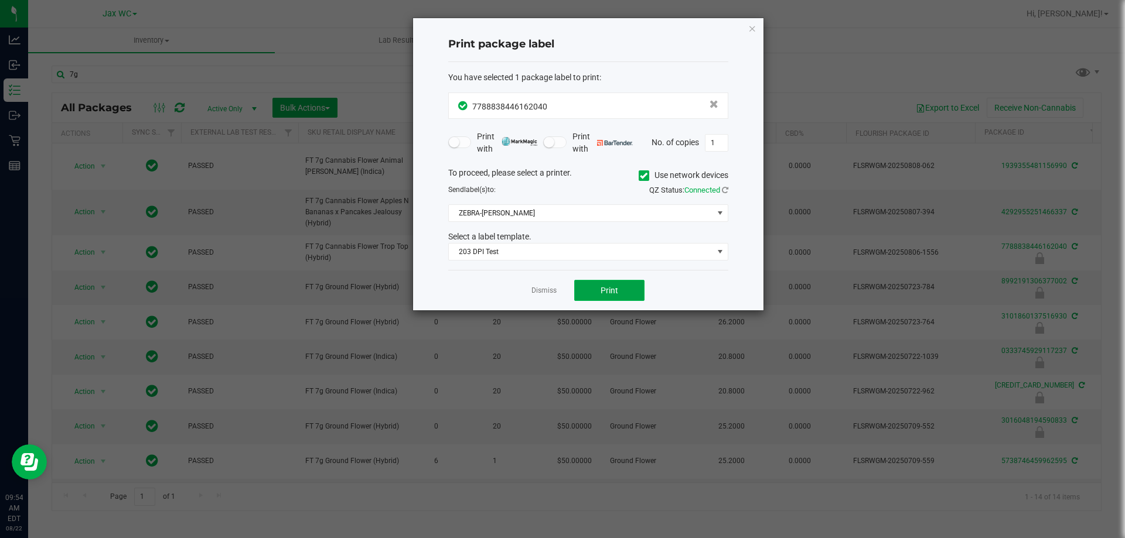
click at [604, 288] on span "Print" at bounding box center [609, 290] width 18 height 9
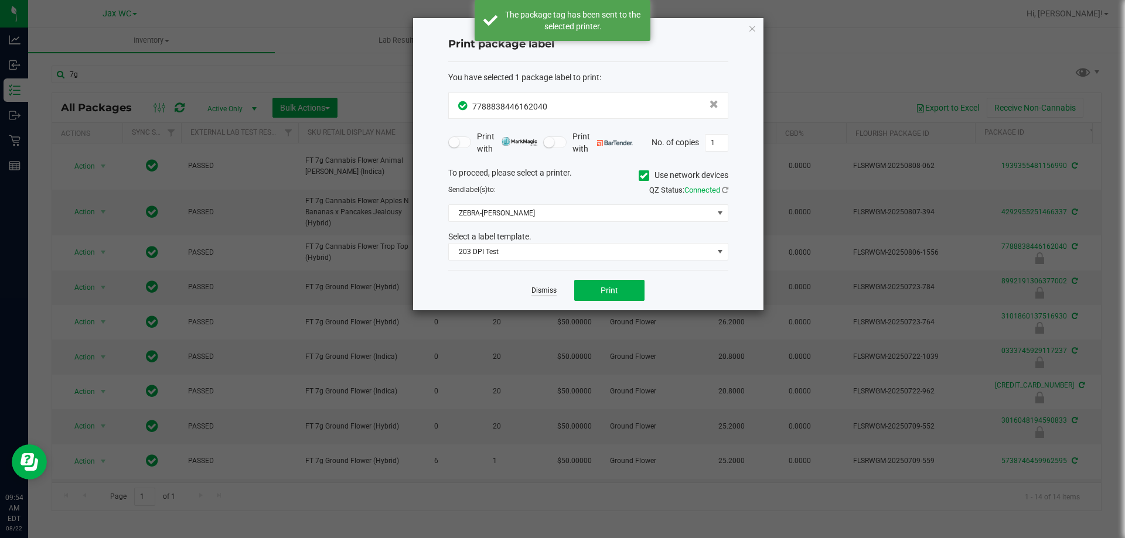
click at [549, 289] on link "Dismiss" at bounding box center [543, 291] width 25 height 10
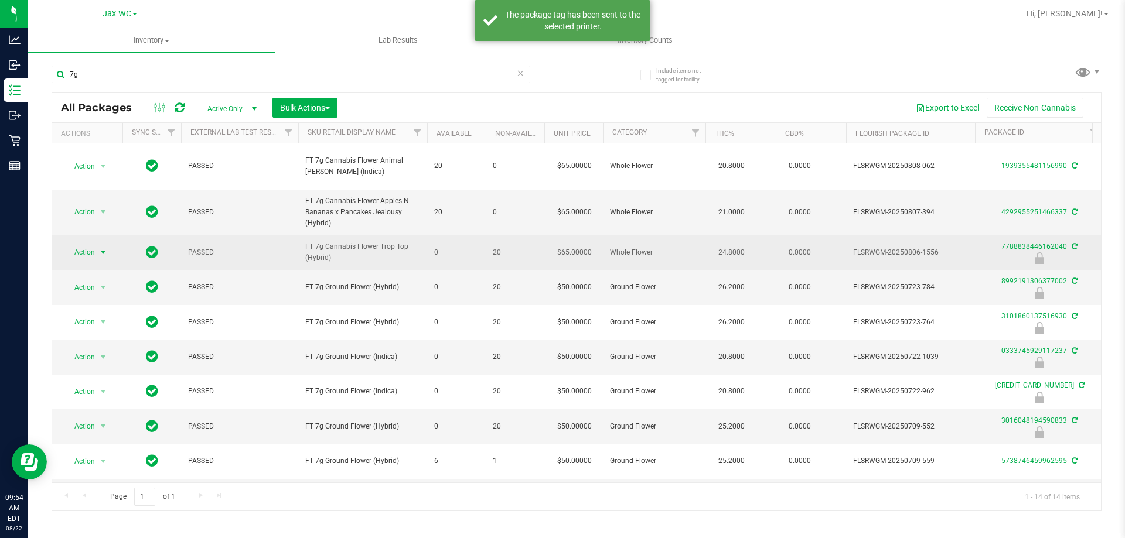
click at [75, 244] on span "Action" at bounding box center [80, 252] width 32 height 16
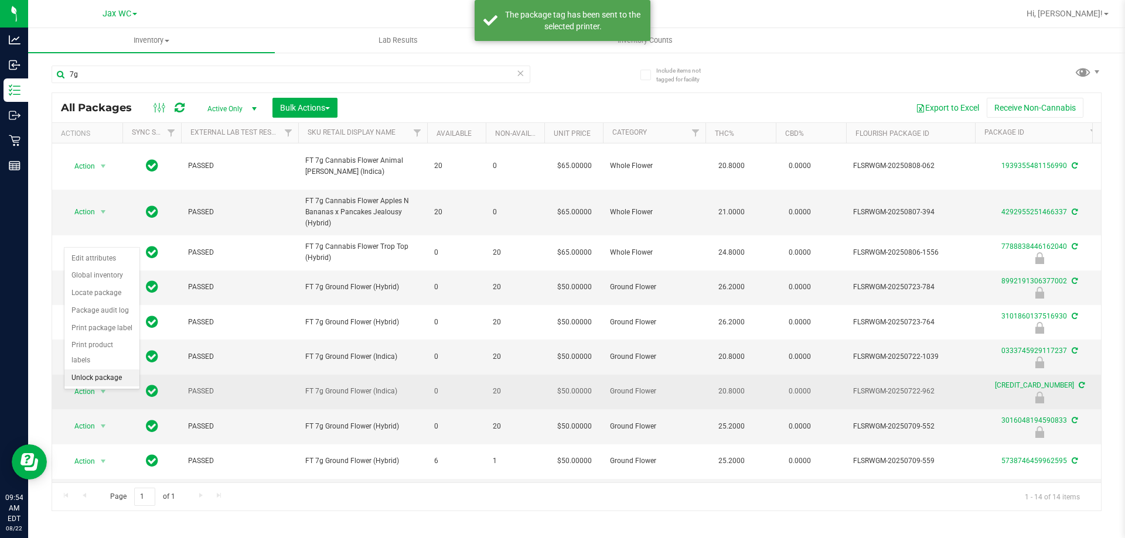
click at [86, 370] on li "Unlock package" at bounding box center [101, 379] width 75 height 18
